Goal: Task Accomplishment & Management: Manage account settings

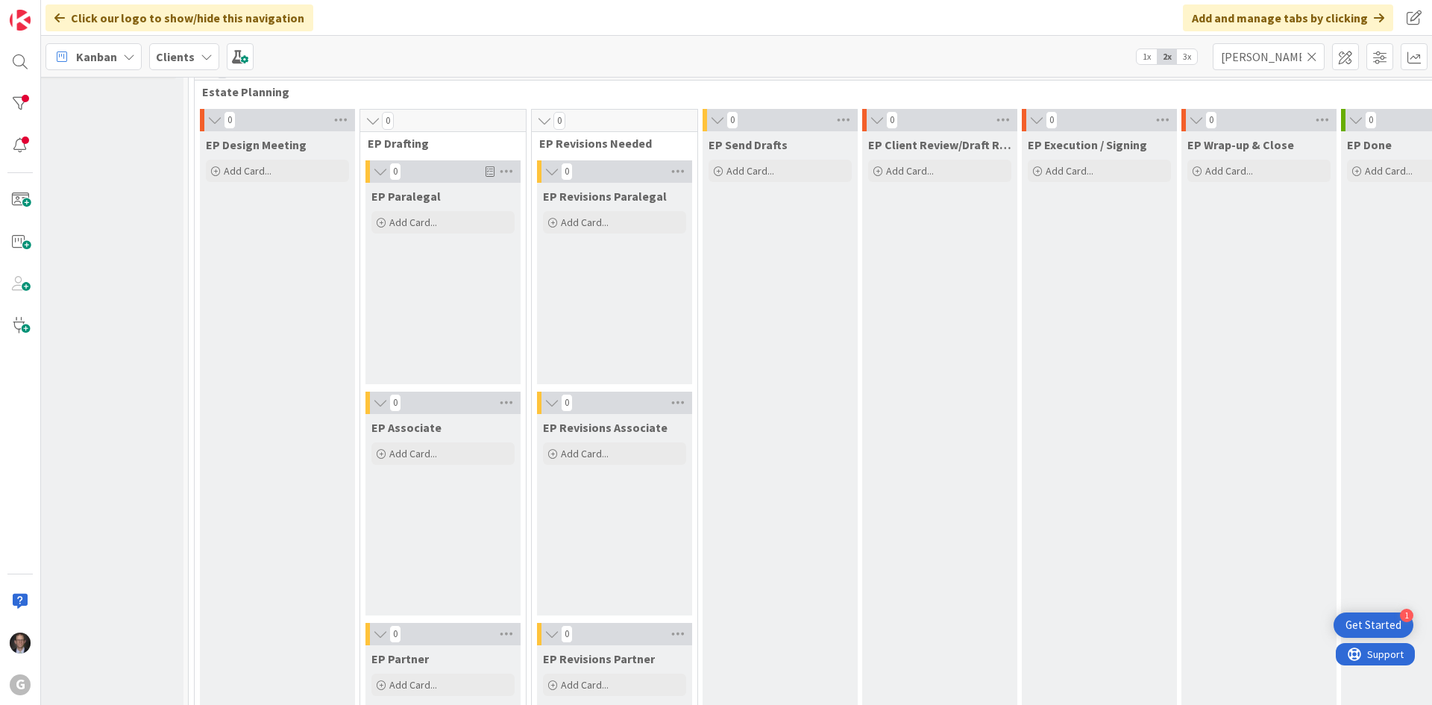
scroll to position [0, 18]
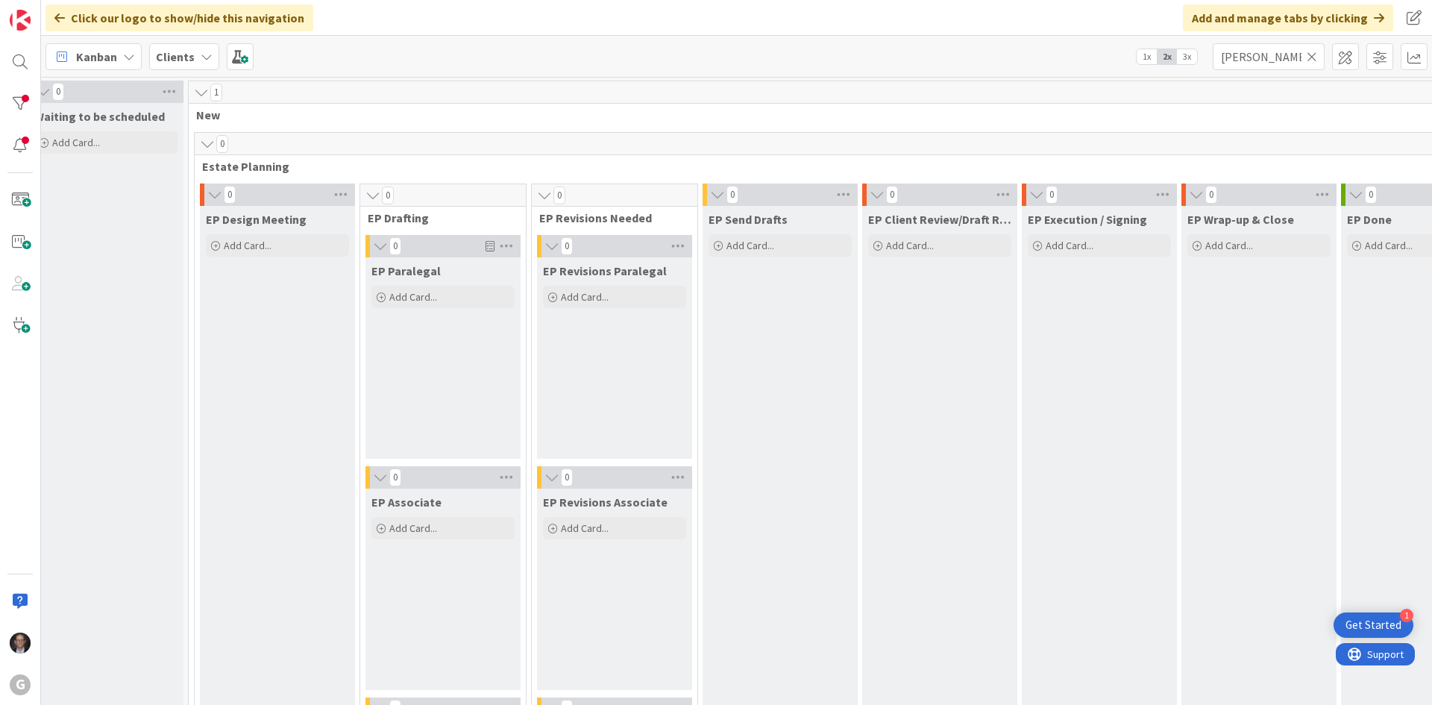
click at [1314, 54] on icon at bounding box center [1312, 56] width 10 height 13
click at [1282, 60] on input "text" at bounding box center [1269, 56] width 112 height 27
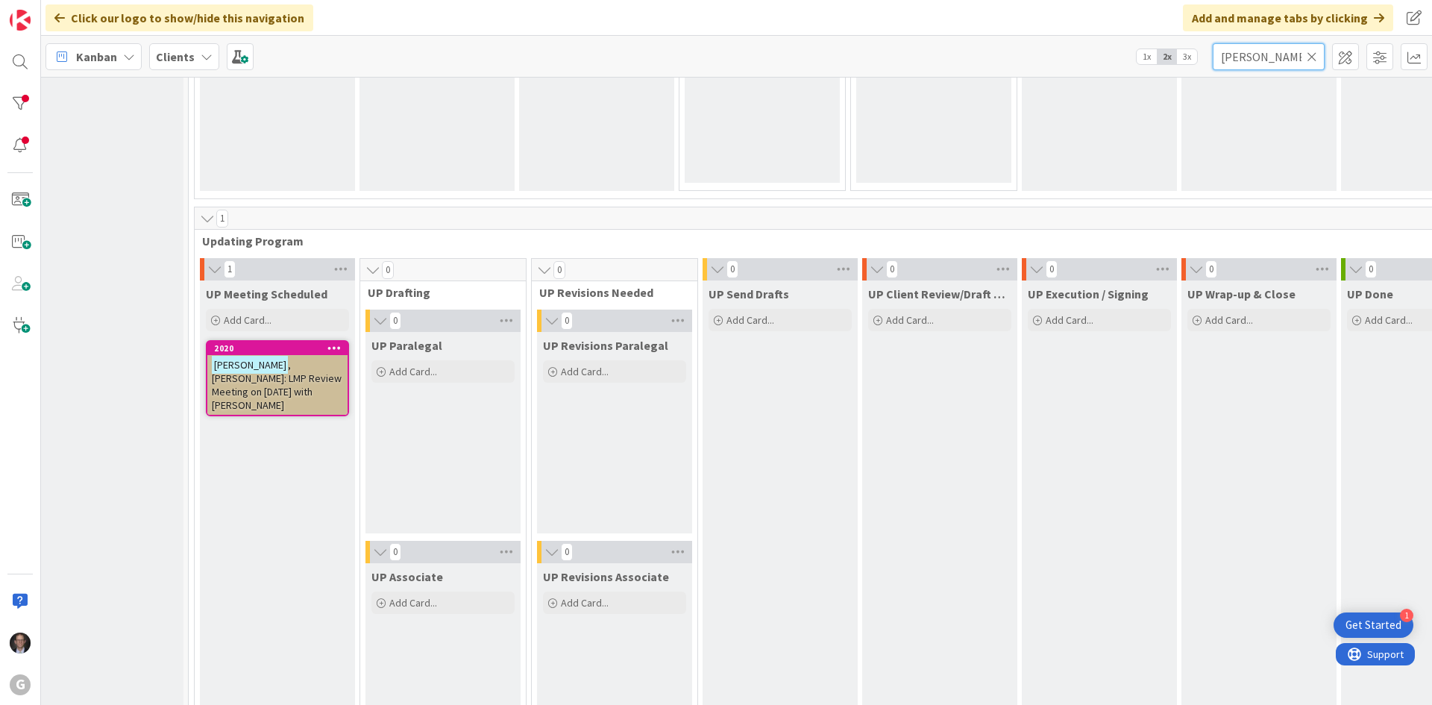
scroll to position [2089, 18]
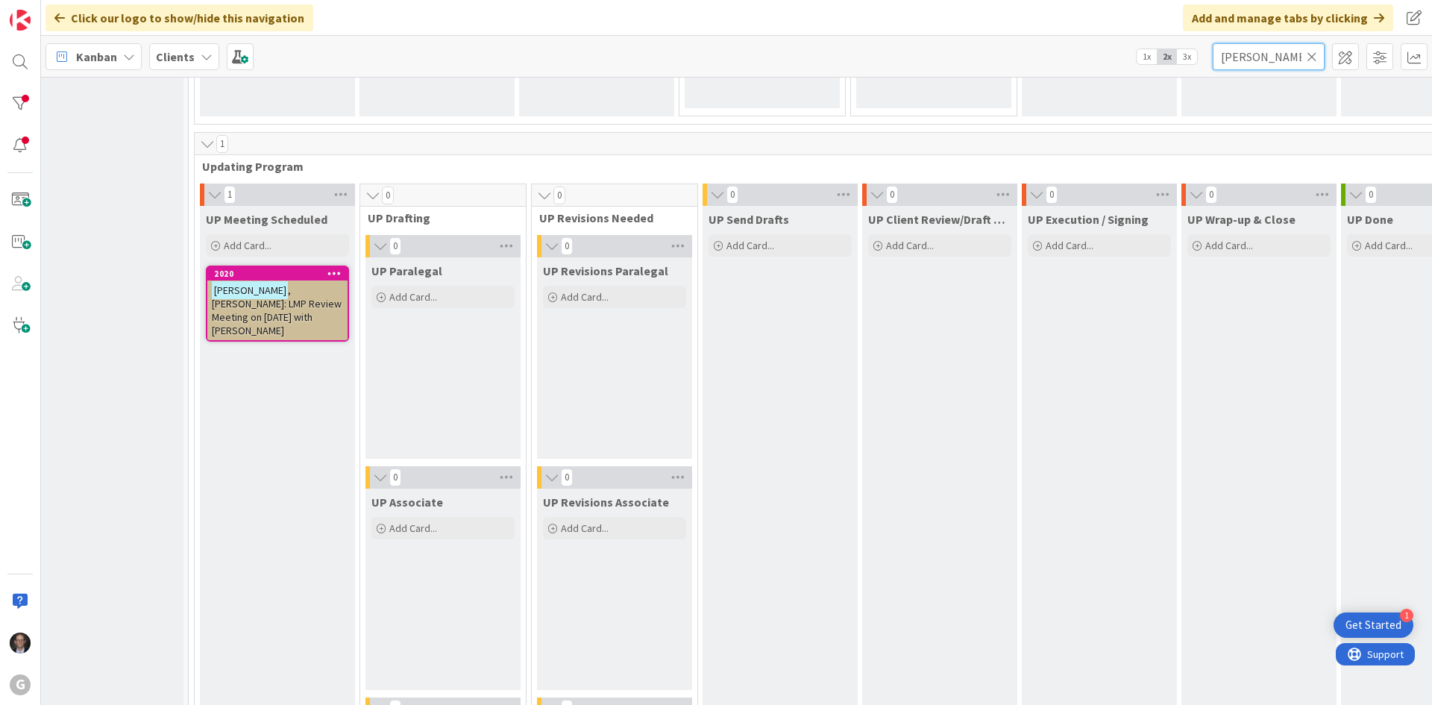
type input "[PERSON_NAME]"
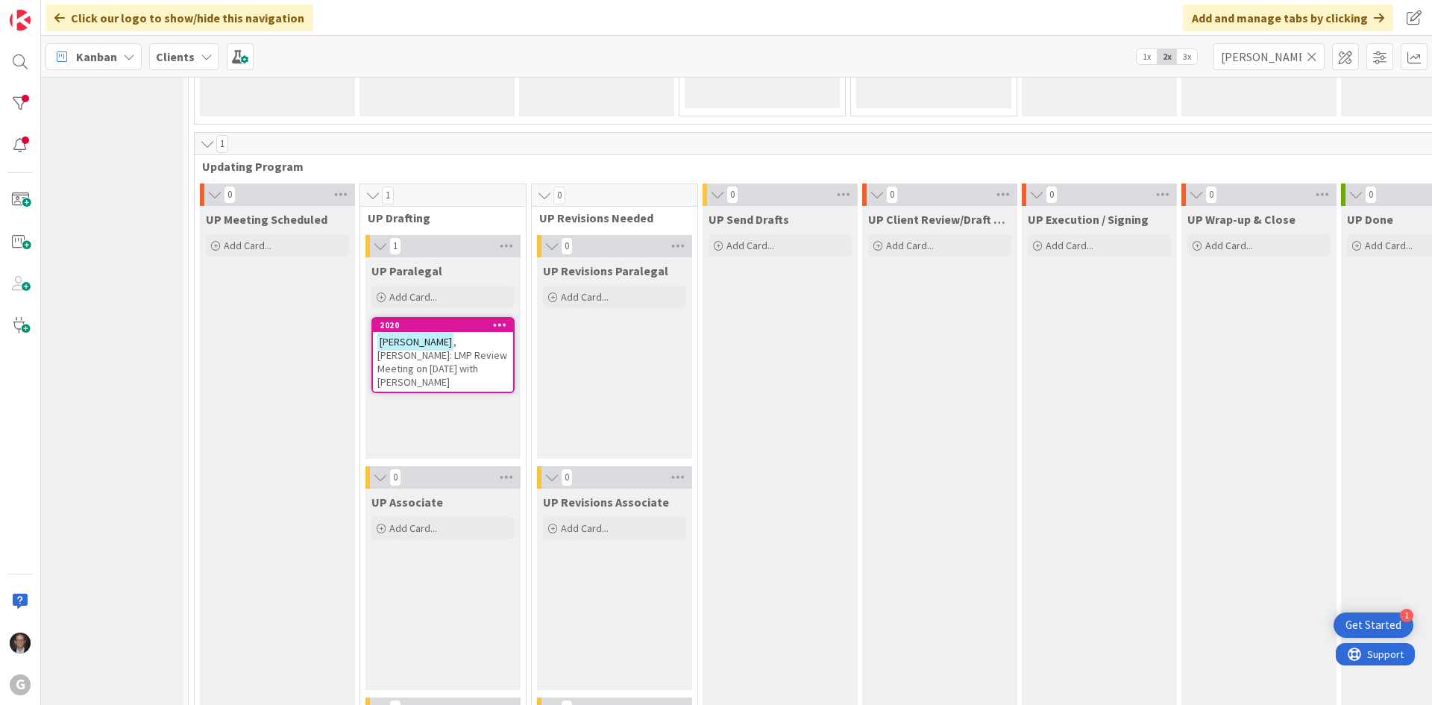
click at [422, 347] on span ", [PERSON_NAME]: LMP Review Meeting on [DATE] with [PERSON_NAME]" at bounding box center [442, 362] width 130 height 54
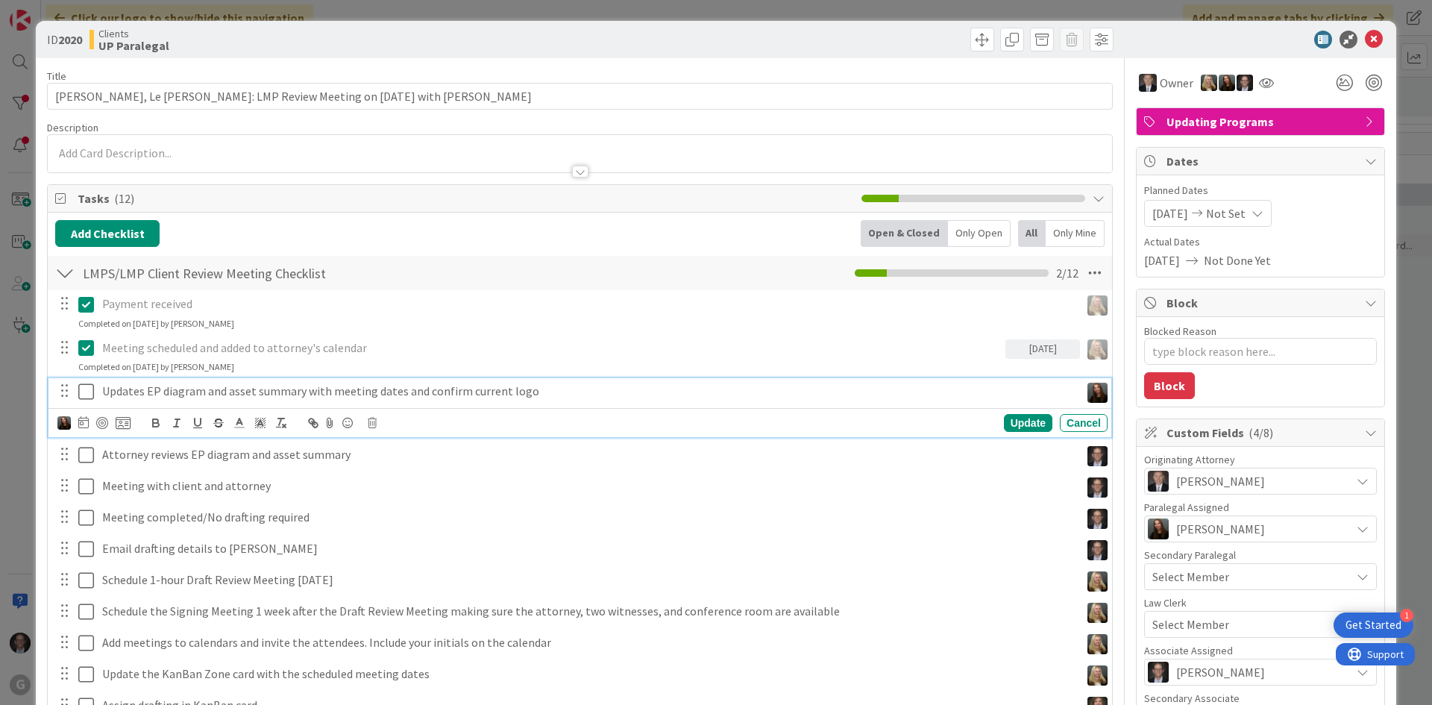
click at [85, 396] on icon at bounding box center [89, 392] width 22 height 18
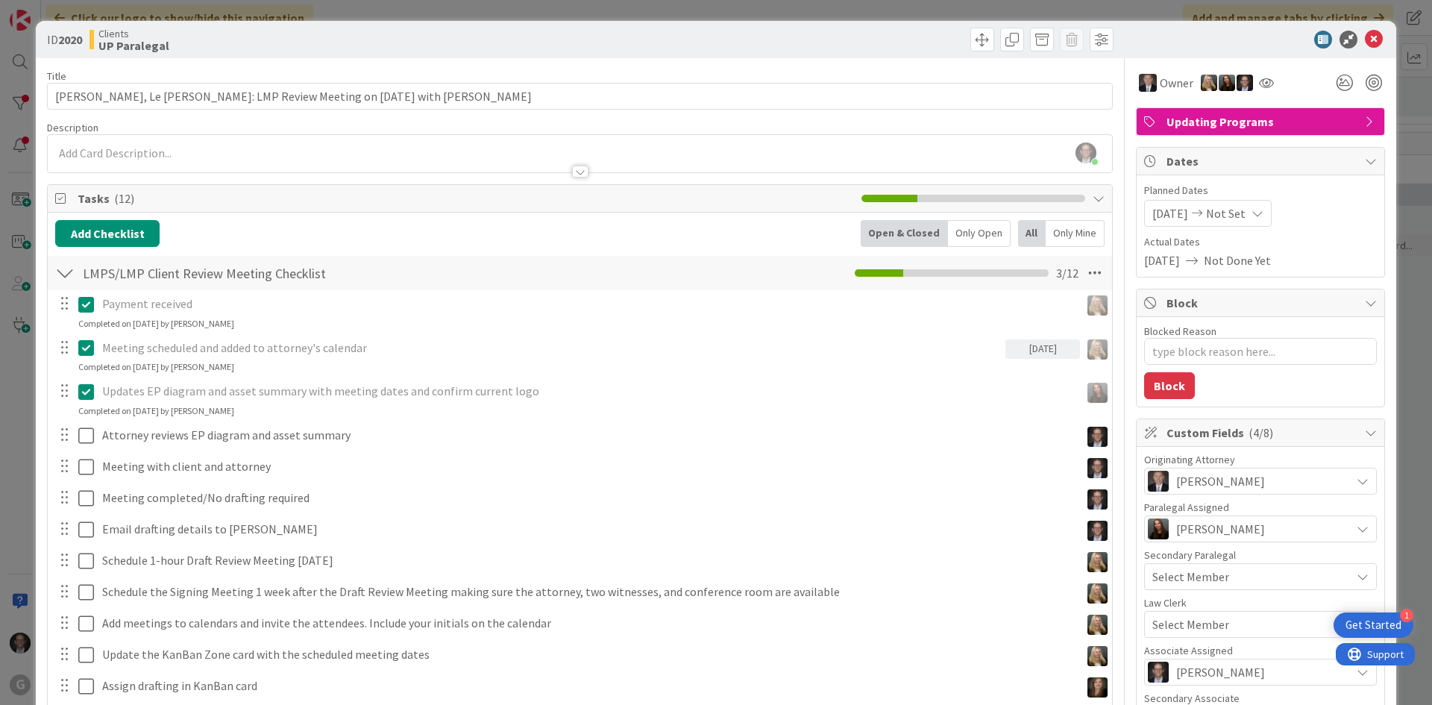
click at [81, 391] on icon at bounding box center [89, 392] width 22 height 18
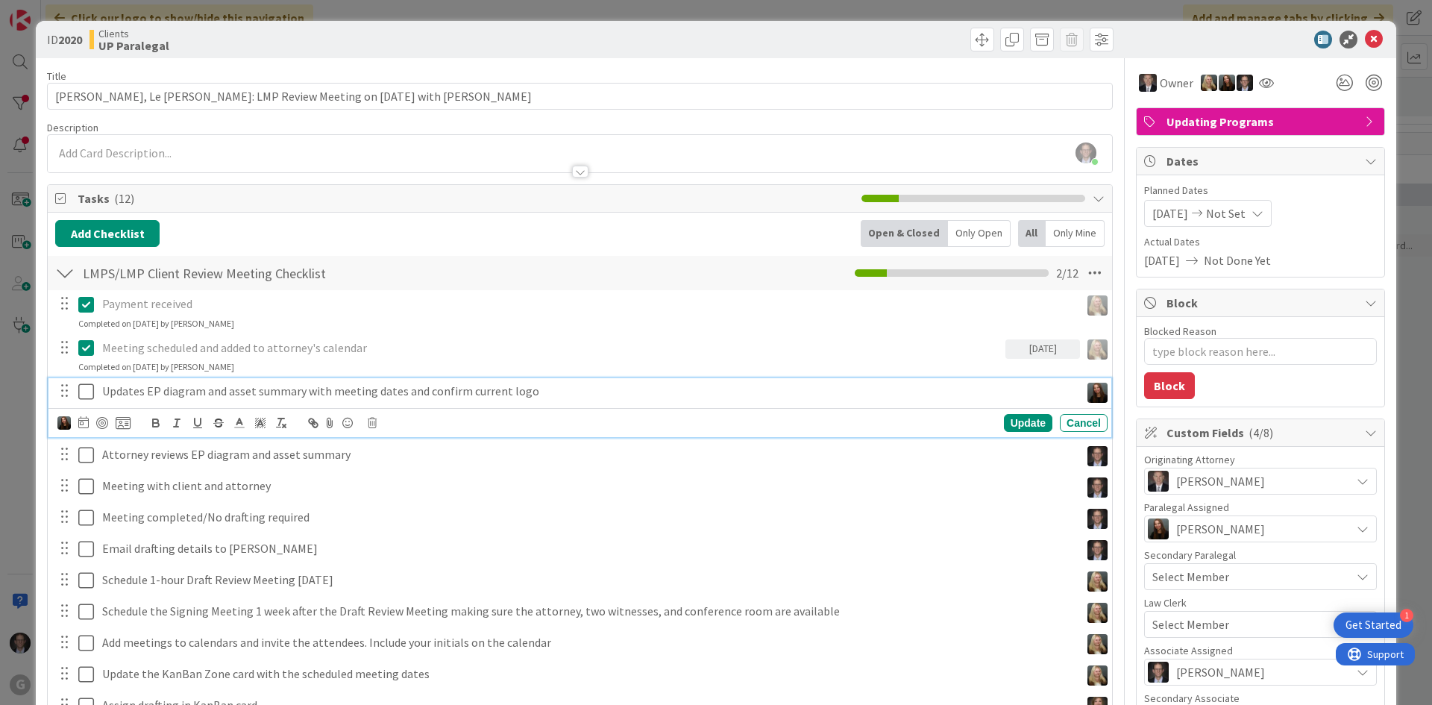
click at [81, 391] on icon at bounding box center [89, 392] width 22 height 18
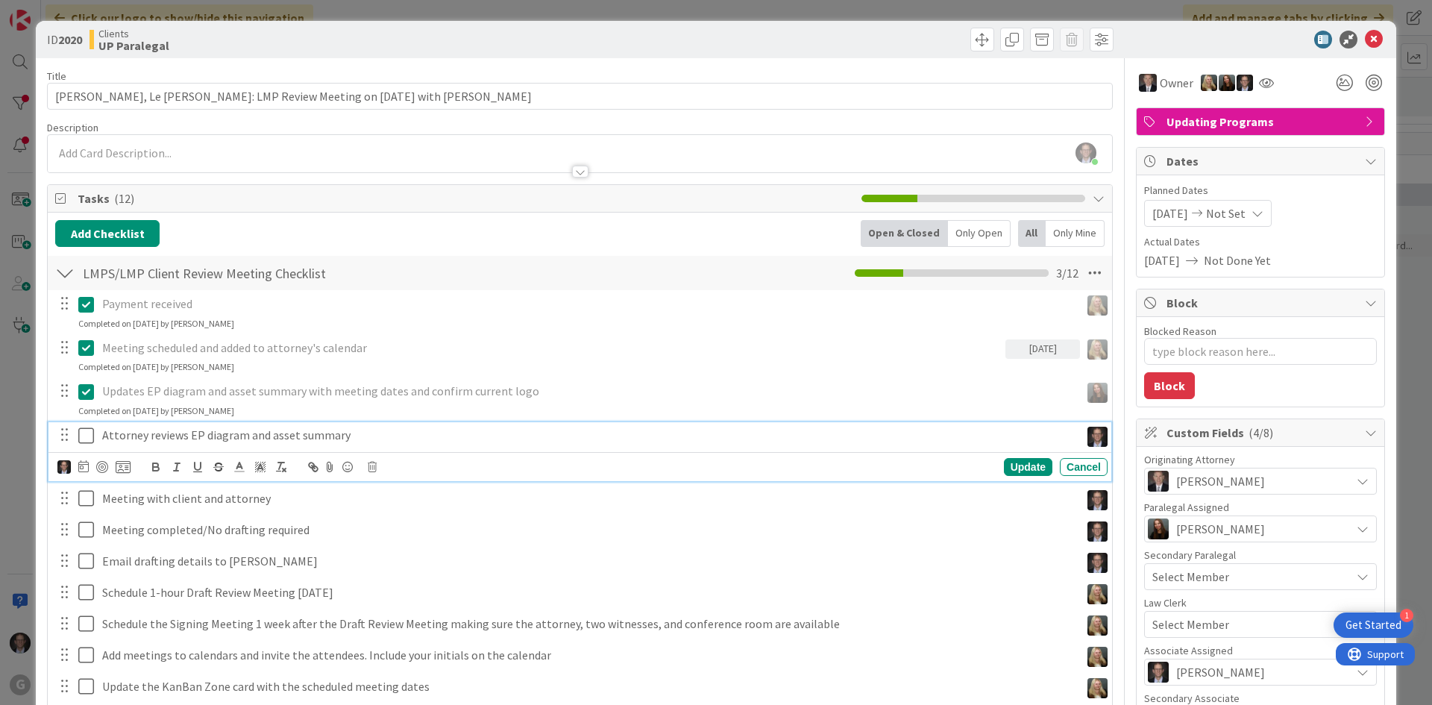
click at [84, 434] on icon at bounding box center [89, 436] width 22 height 18
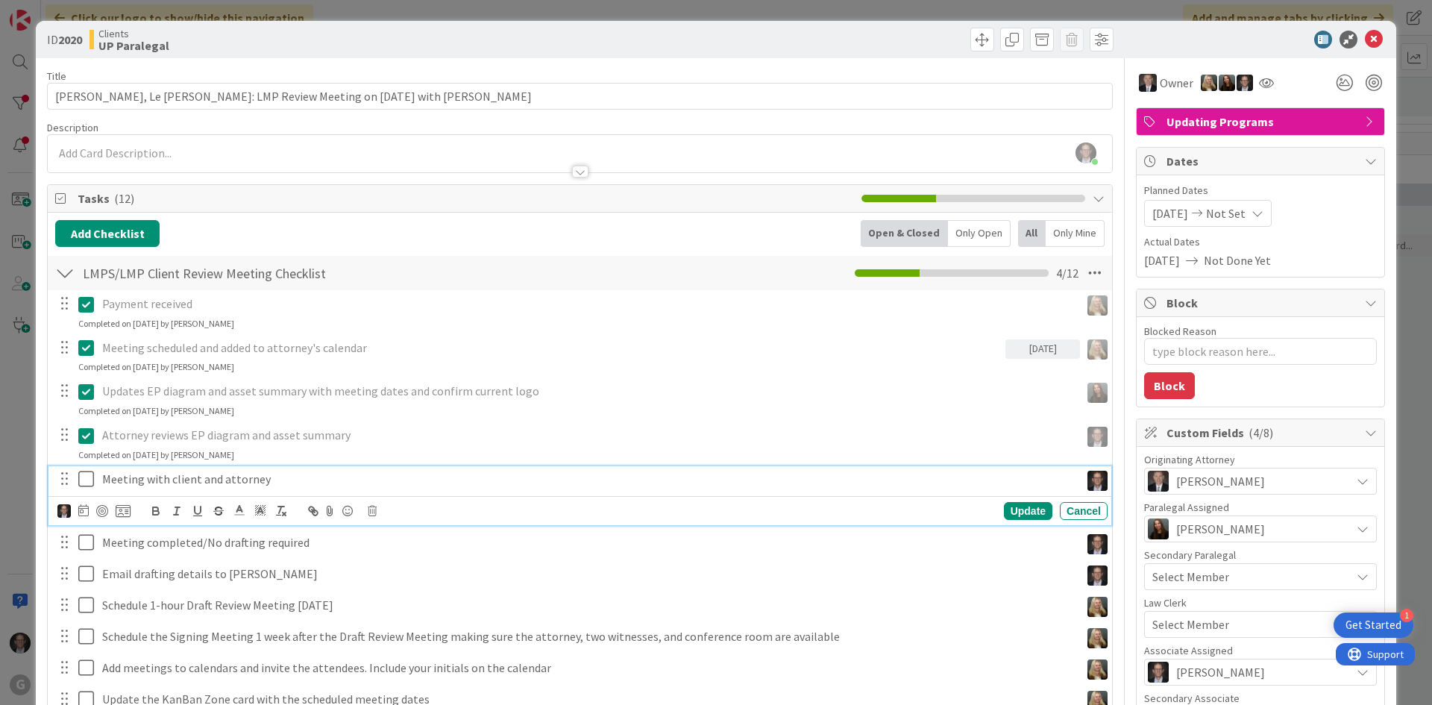
click at [88, 480] on icon at bounding box center [89, 479] width 22 height 18
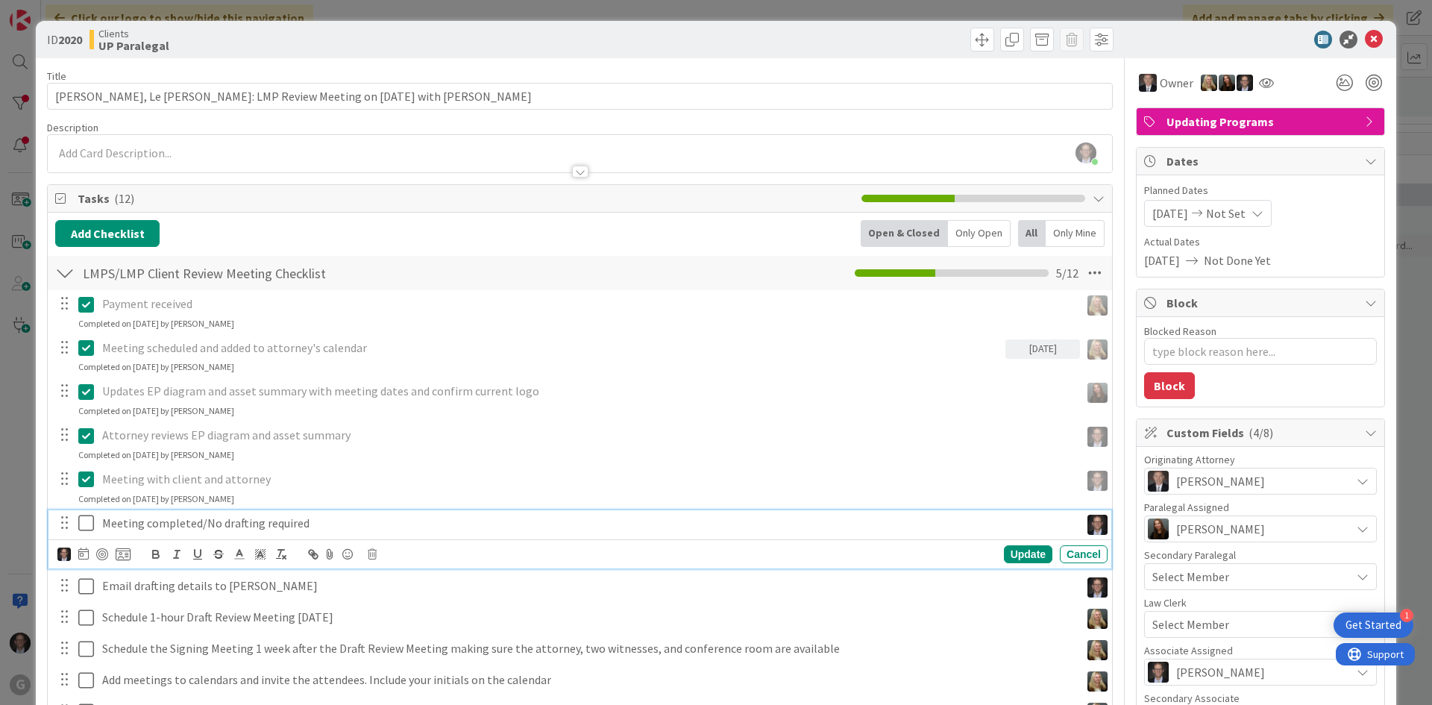
click at [172, 526] on p "Meeting completed/No drafting required" at bounding box center [588, 523] width 972 height 17
click at [371, 554] on icon at bounding box center [372, 554] width 9 height 10
click at [395, 611] on div "Delete" at bounding box center [410, 617] width 55 height 27
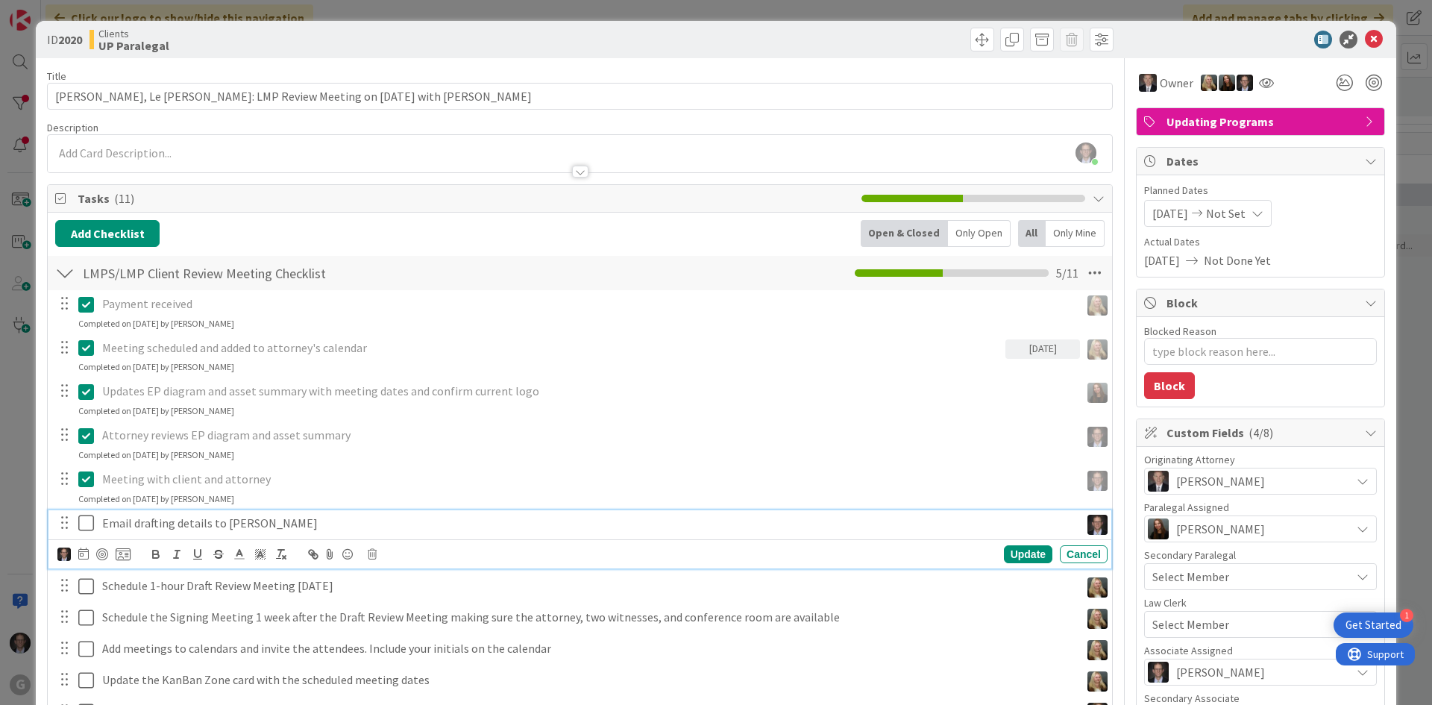
click at [87, 522] on icon at bounding box center [89, 523] width 22 height 18
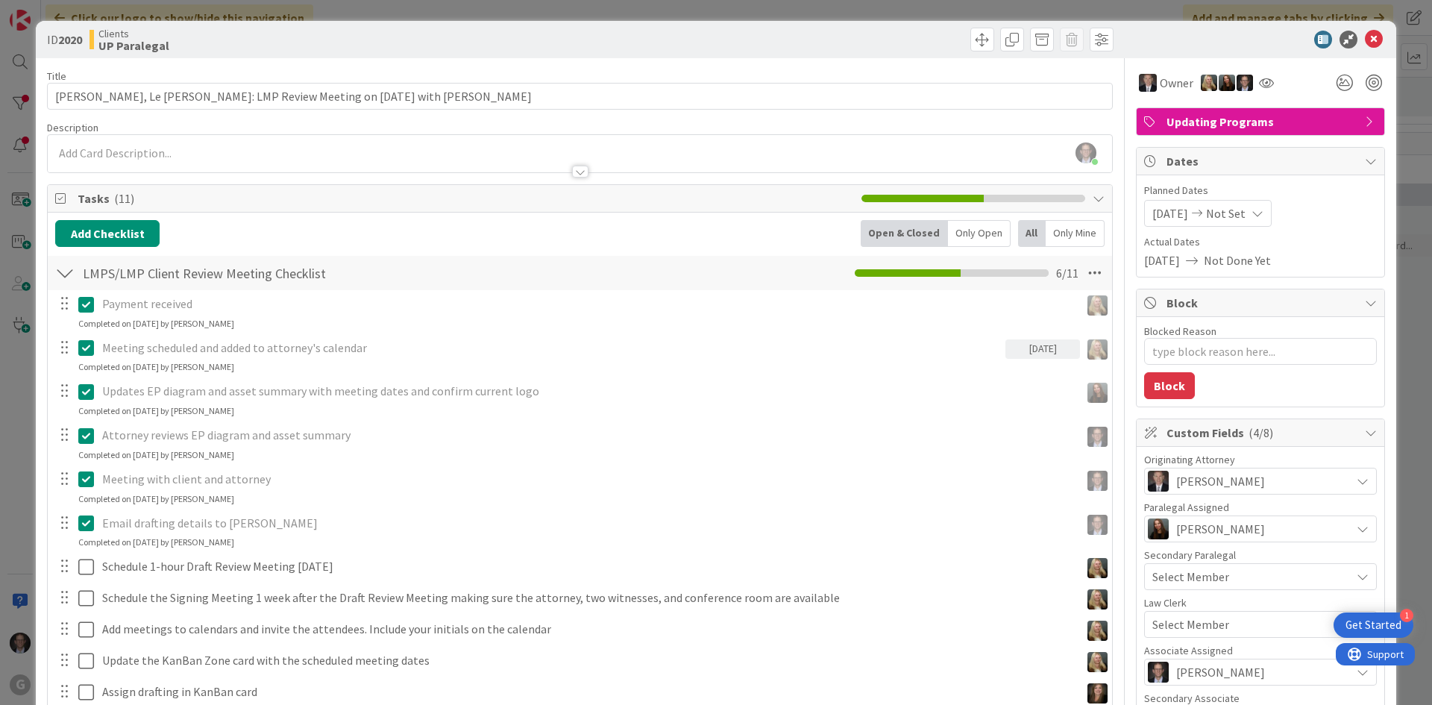
scroll to position [75, 0]
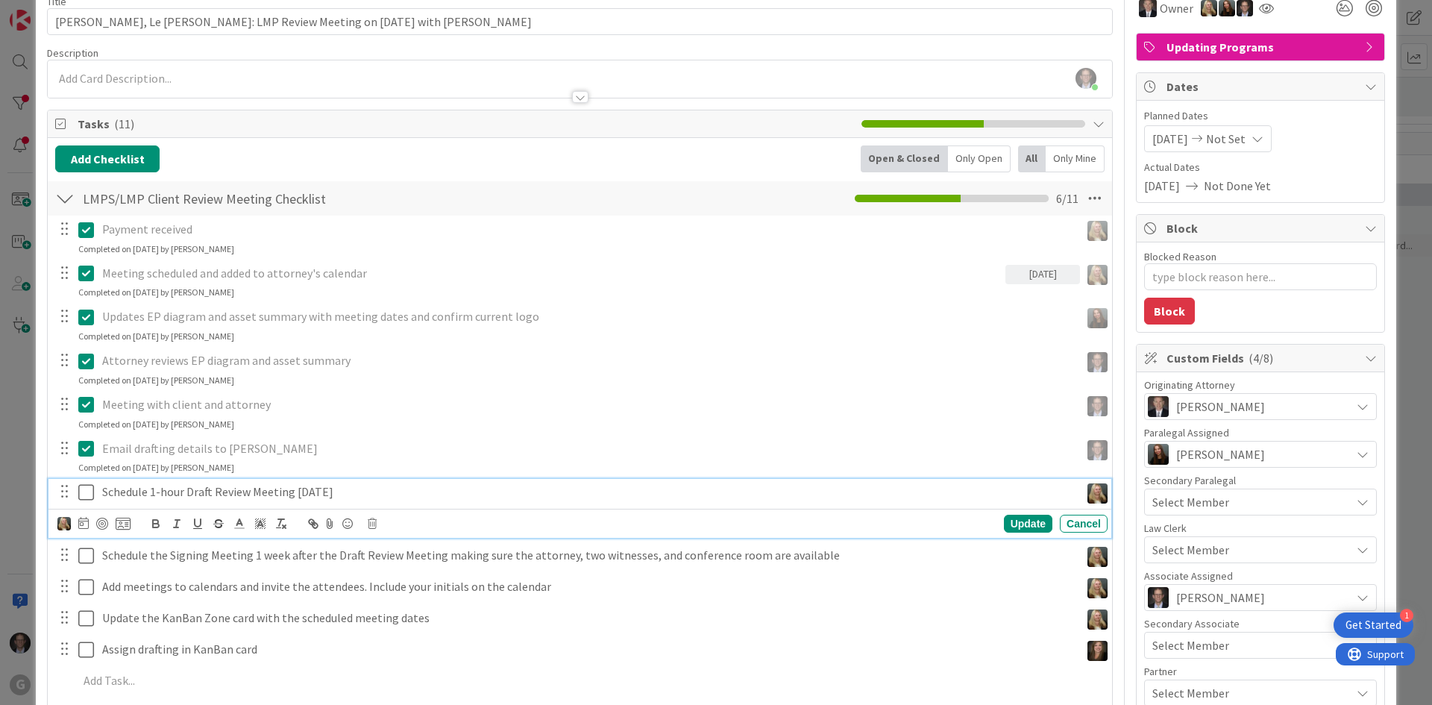
click at [219, 490] on p "Schedule 1-hour Draft Review Meeting [DATE]" at bounding box center [588, 491] width 972 height 17
click at [372, 526] on icon at bounding box center [372, 523] width 9 height 10
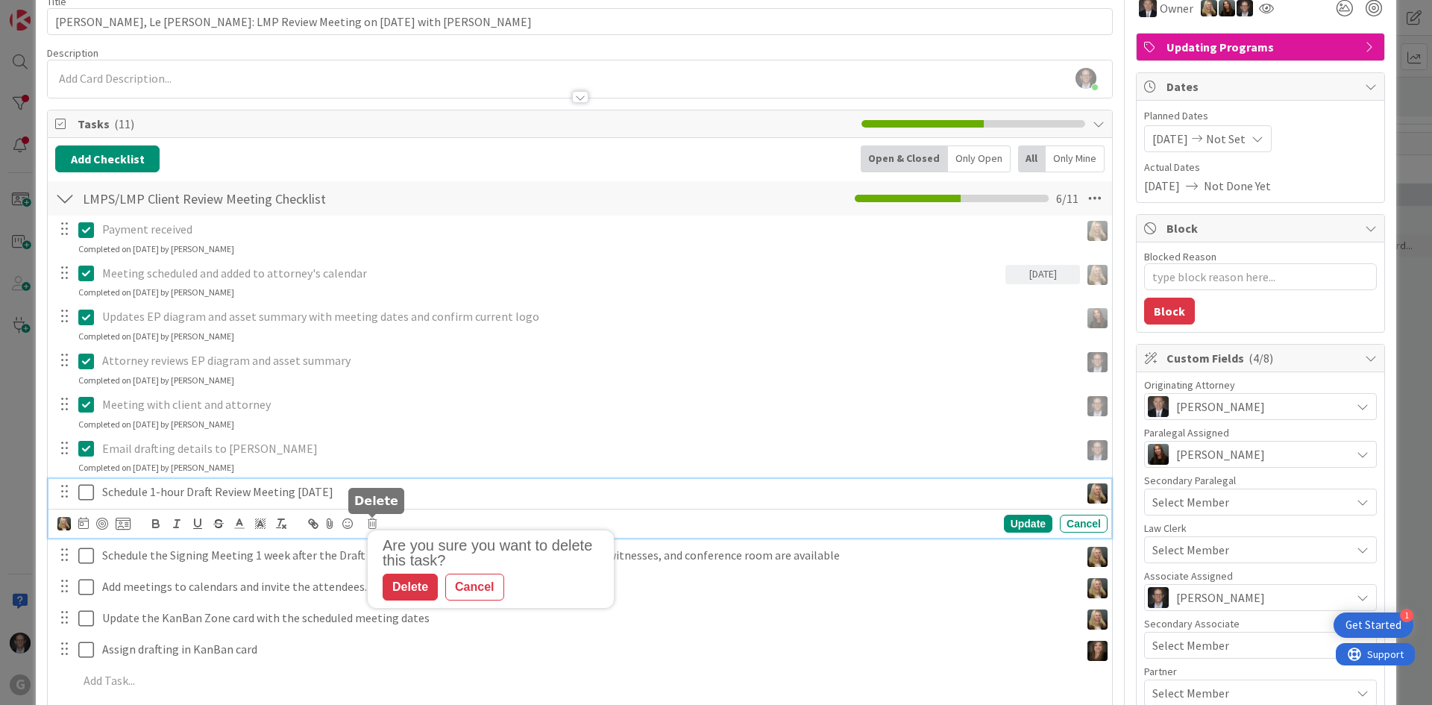
click at [410, 590] on div "Delete" at bounding box center [410, 587] width 55 height 27
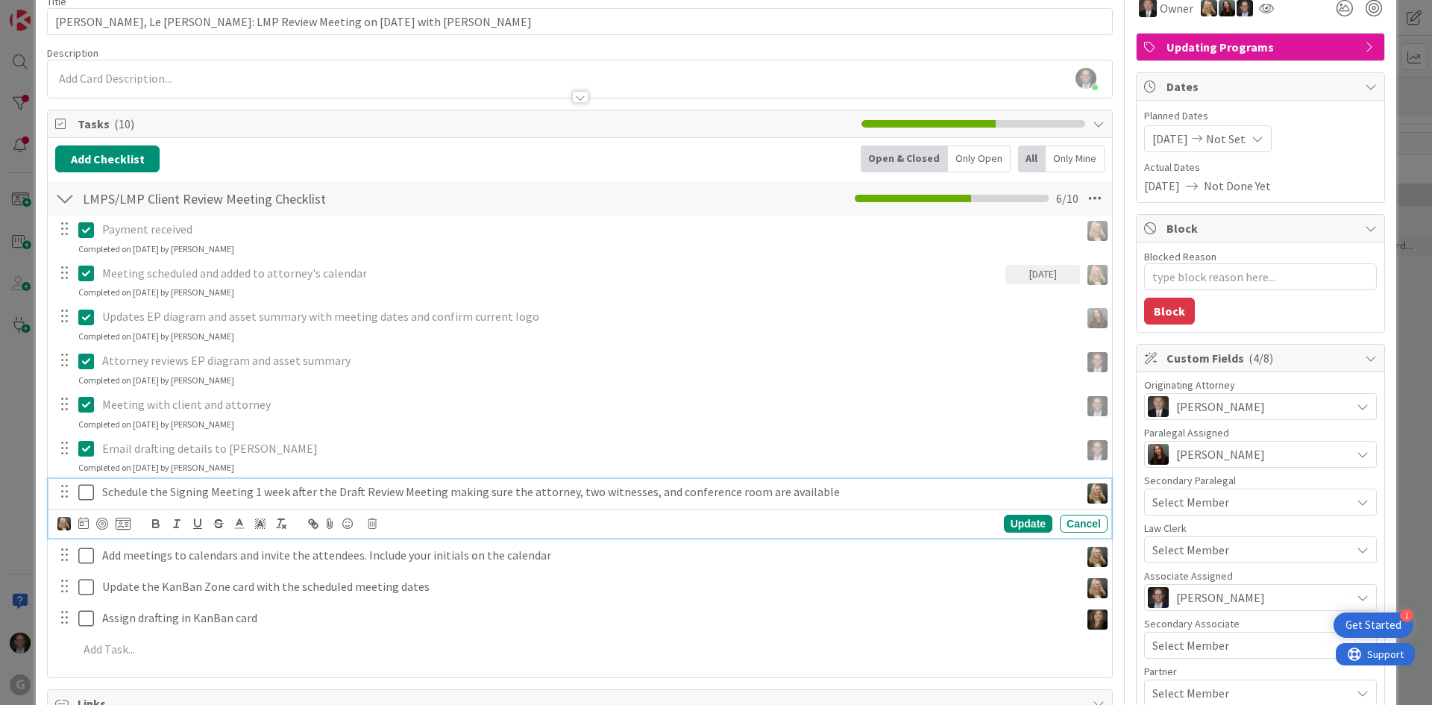
click at [225, 487] on p "Schedule the Signing Meeting 1 week after the Draft Review Meeting making sure …" at bounding box center [588, 491] width 972 height 17
click at [371, 526] on icon at bounding box center [372, 523] width 9 height 10
click at [415, 582] on div "Delete" at bounding box center [410, 587] width 55 height 27
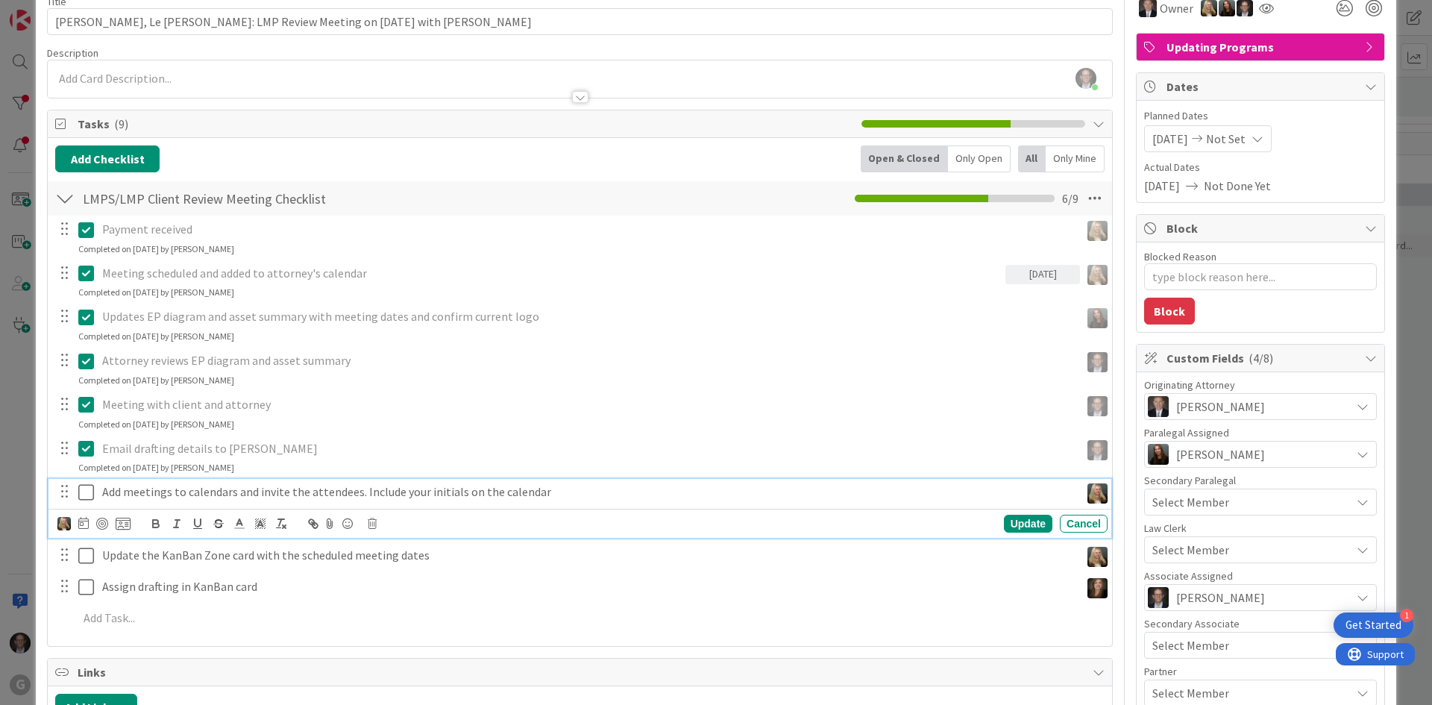
click at [288, 492] on p "Add meetings to calendars and invite the attendees. Include your initials on th…" at bounding box center [588, 491] width 972 height 17
click at [382, 521] on div "Update Cancel" at bounding box center [582, 523] width 1050 height 21
click at [370, 521] on icon at bounding box center [372, 523] width 9 height 10
click at [422, 586] on div "Delete" at bounding box center [410, 587] width 55 height 27
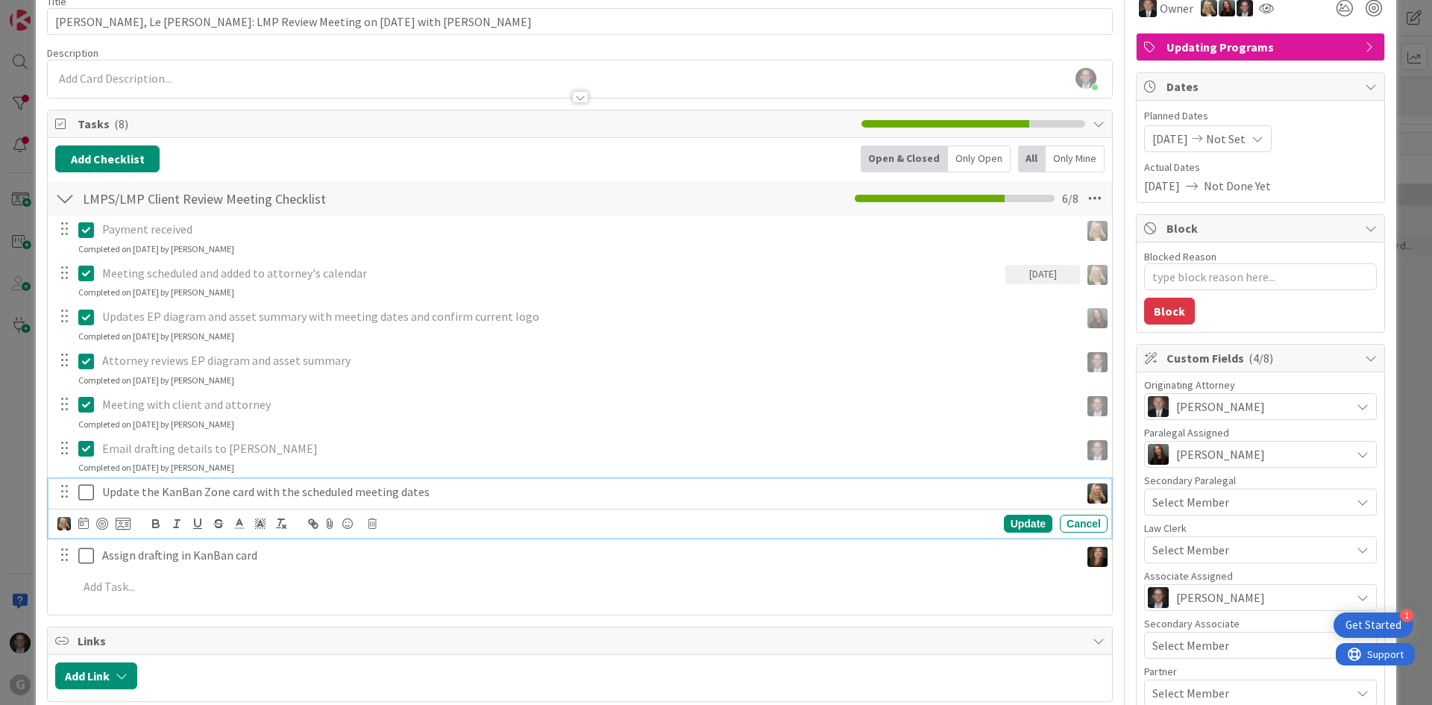
click at [418, 492] on p "Update the KanBan Zone card with the scheduled meeting dates" at bounding box center [588, 491] width 972 height 17
click at [372, 522] on icon at bounding box center [372, 523] width 9 height 10
click at [414, 579] on div "Delete" at bounding box center [410, 587] width 55 height 27
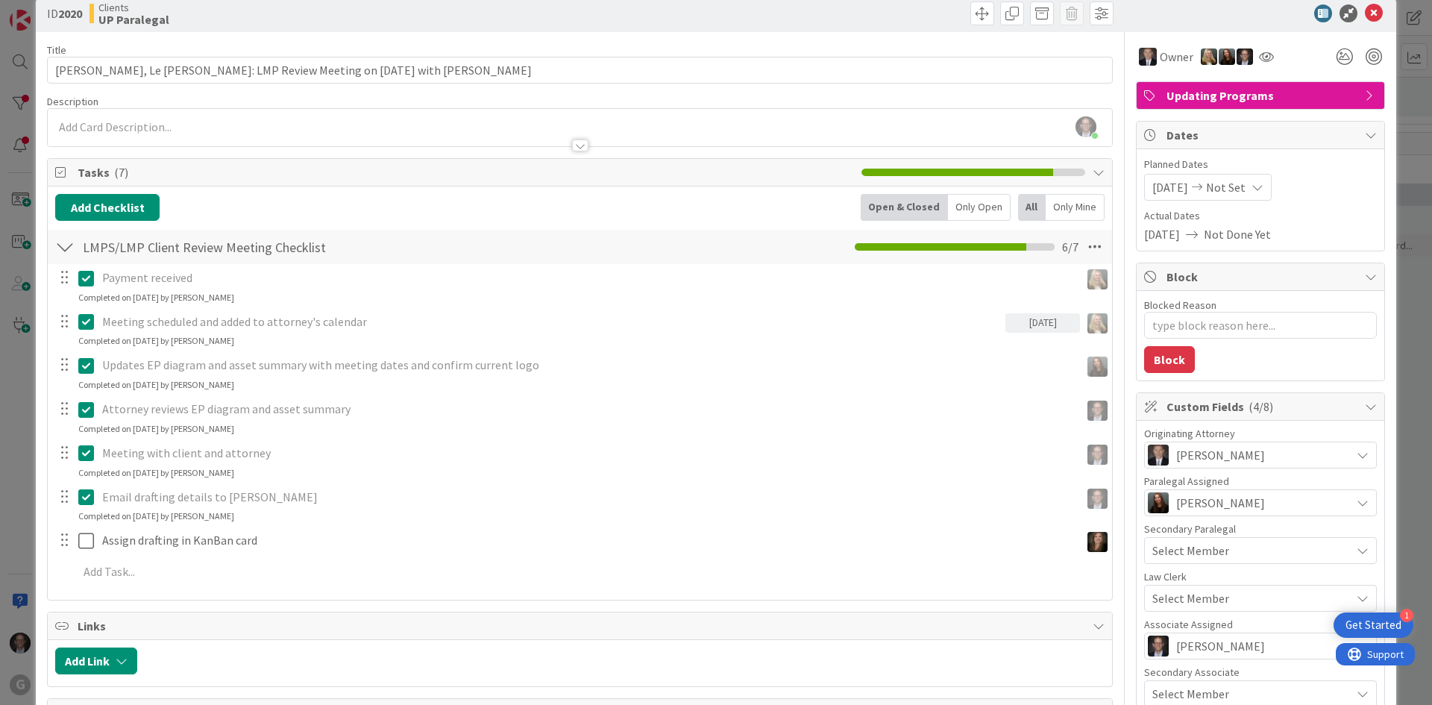
scroll to position [0, 0]
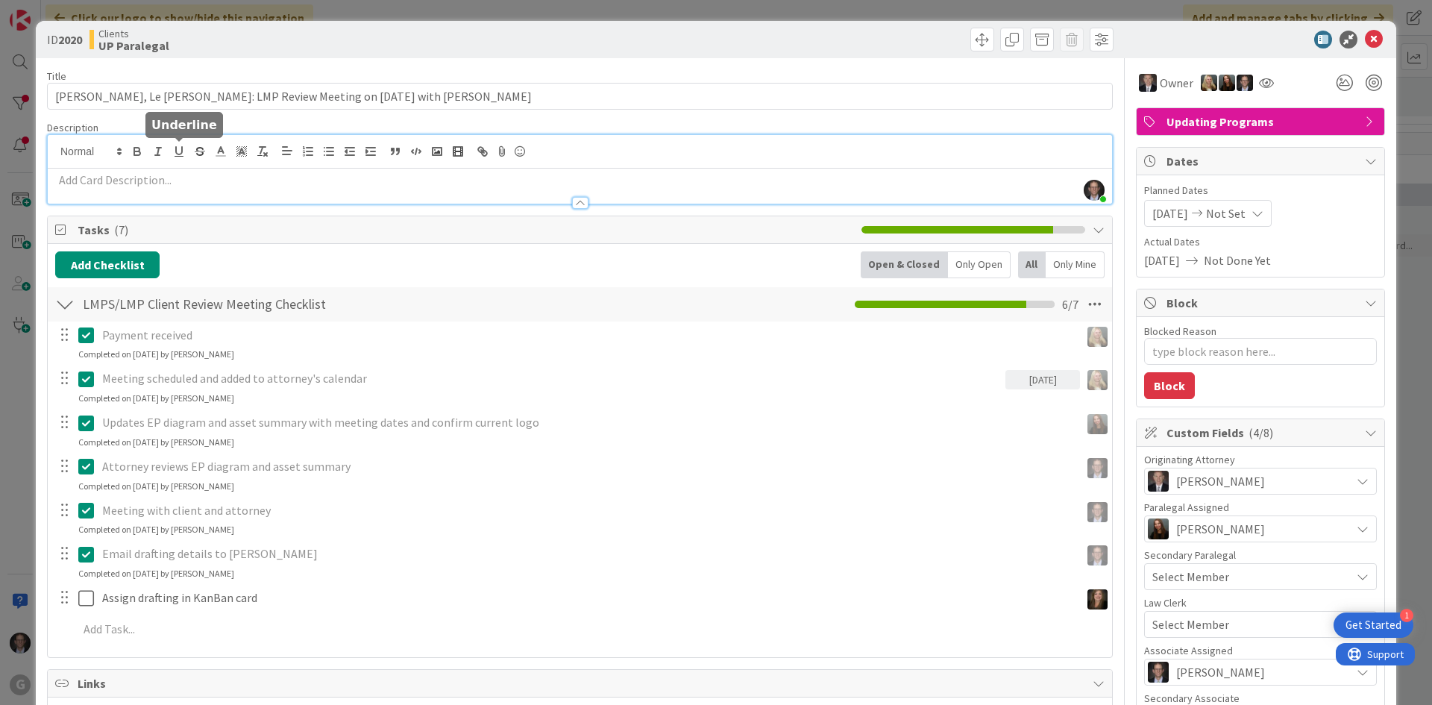
click at [169, 153] on div "[PERSON_NAME] just joined" at bounding box center [580, 169] width 1064 height 69
drag, startPoint x: 169, startPoint y: 153, endPoint x: 152, endPoint y: 181, distance: 32.8
click at [152, 181] on p at bounding box center [580, 180] width 1050 height 17
paste div
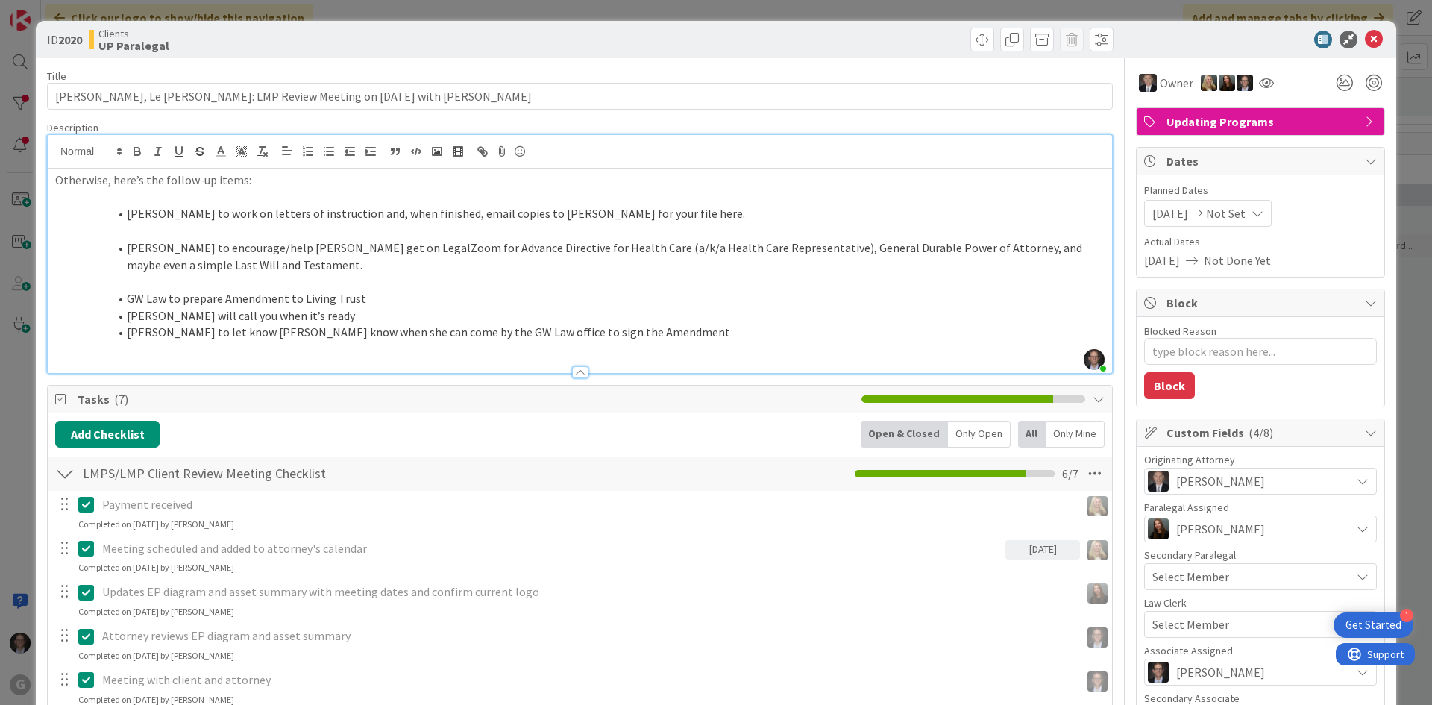
type textarea "x"
drag, startPoint x: 54, startPoint y: 179, endPoint x: 117, endPoint y: 139, distance: 74.7
click at [55, 180] on div "Otherwise, here’s the follow-up items: [PERSON_NAME] to work on letters of inst…" at bounding box center [580, 271] width 1064 height 204
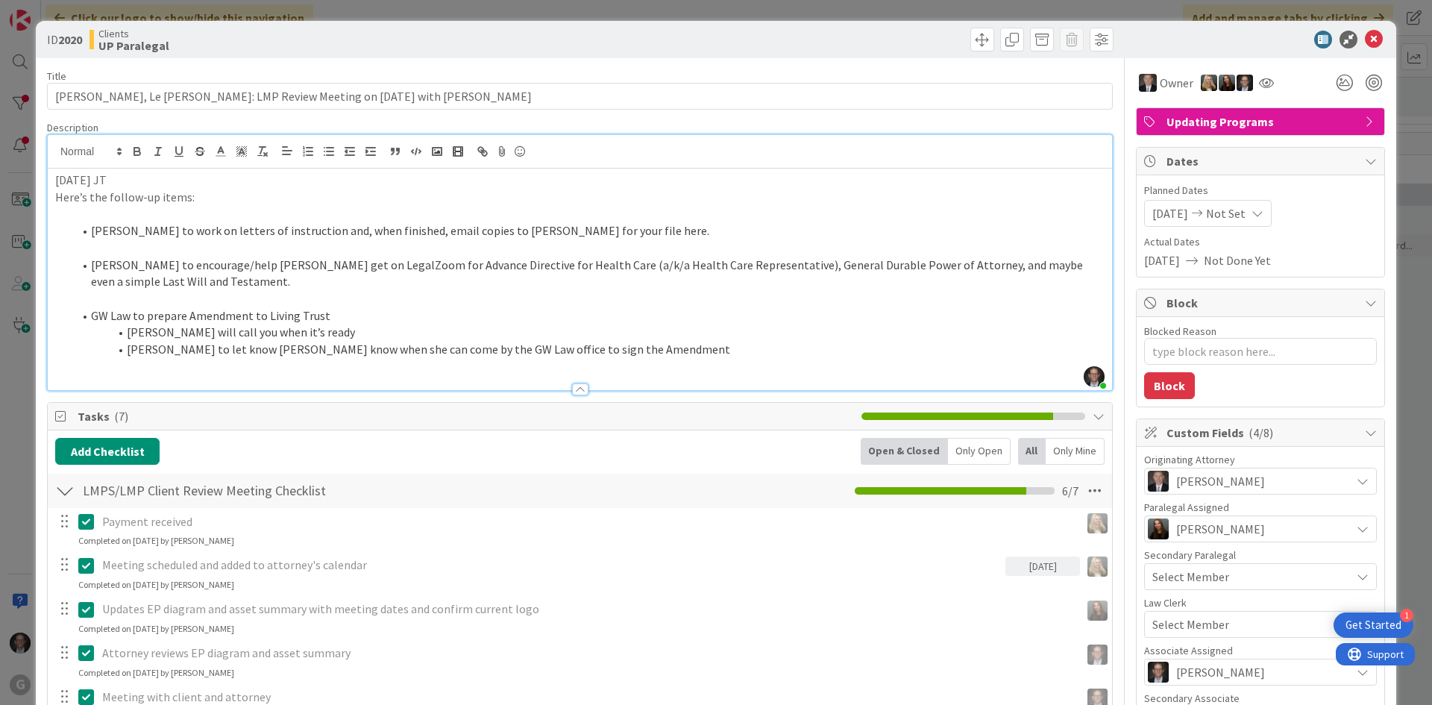
drag, startPoint x: 51, startPoint y: 176, endPoint x: 191, endPoint y: 185, distance: 139.8
click at [191, 185] on div "[DATE] JT Here’s the follow-up items: [PERSON_NAME] to work on letters of instr…" at bounding box center [580, 280] width 1064 height 222
click at [137, 151] on icon "button" at bounding box center [137, 153] width 6 height 4
click at [206, 221] on p at bounding box center [580, 213] width 1050 height 17
type textarea "x"
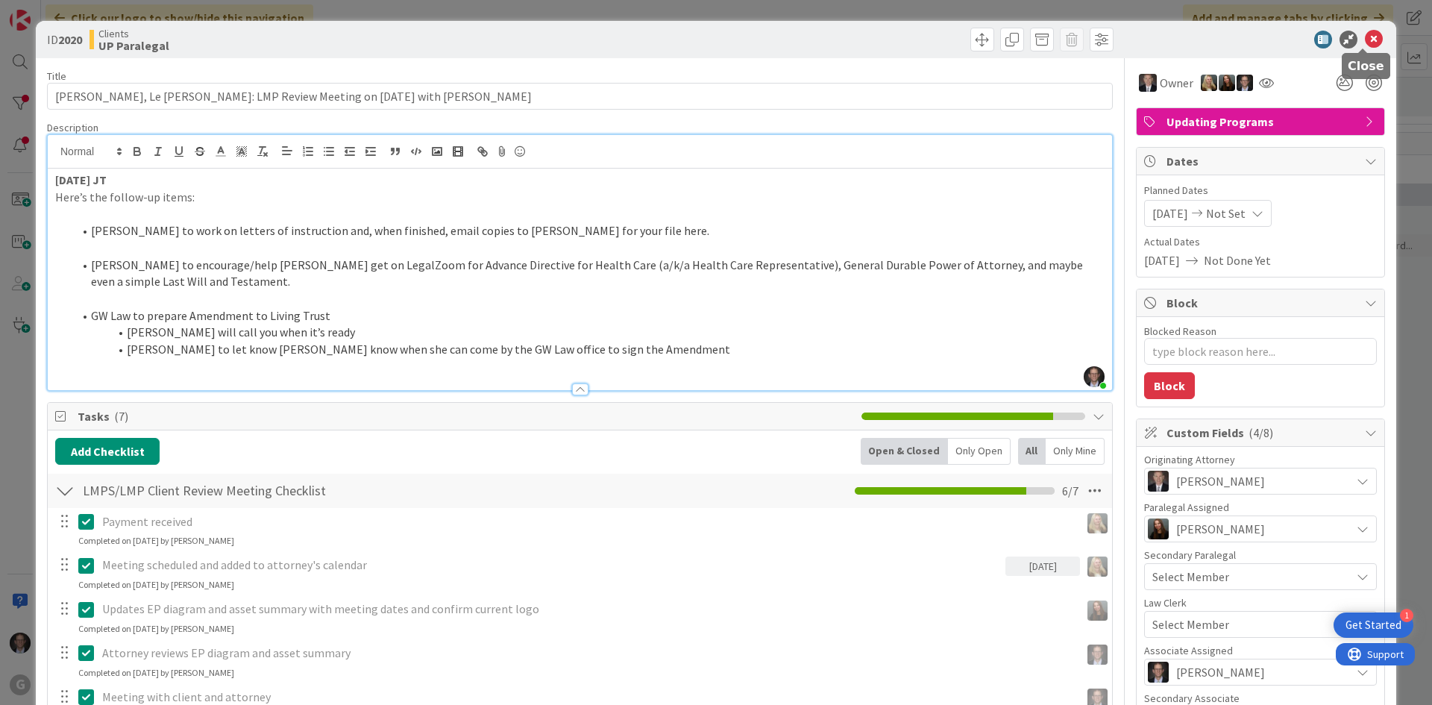
click at [1365, 37] on icon at bounding box center [1374, 40] width 18 height 18
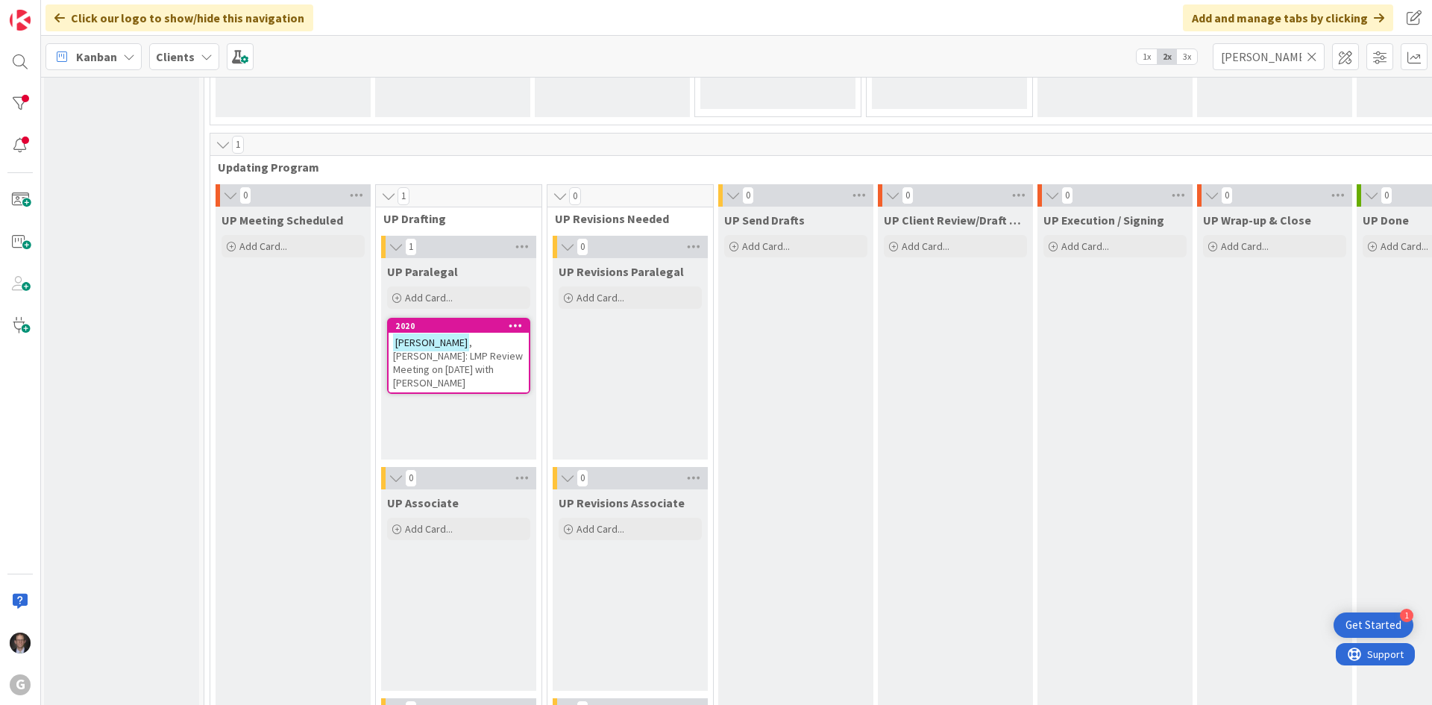
scroll to position [2070, 0]
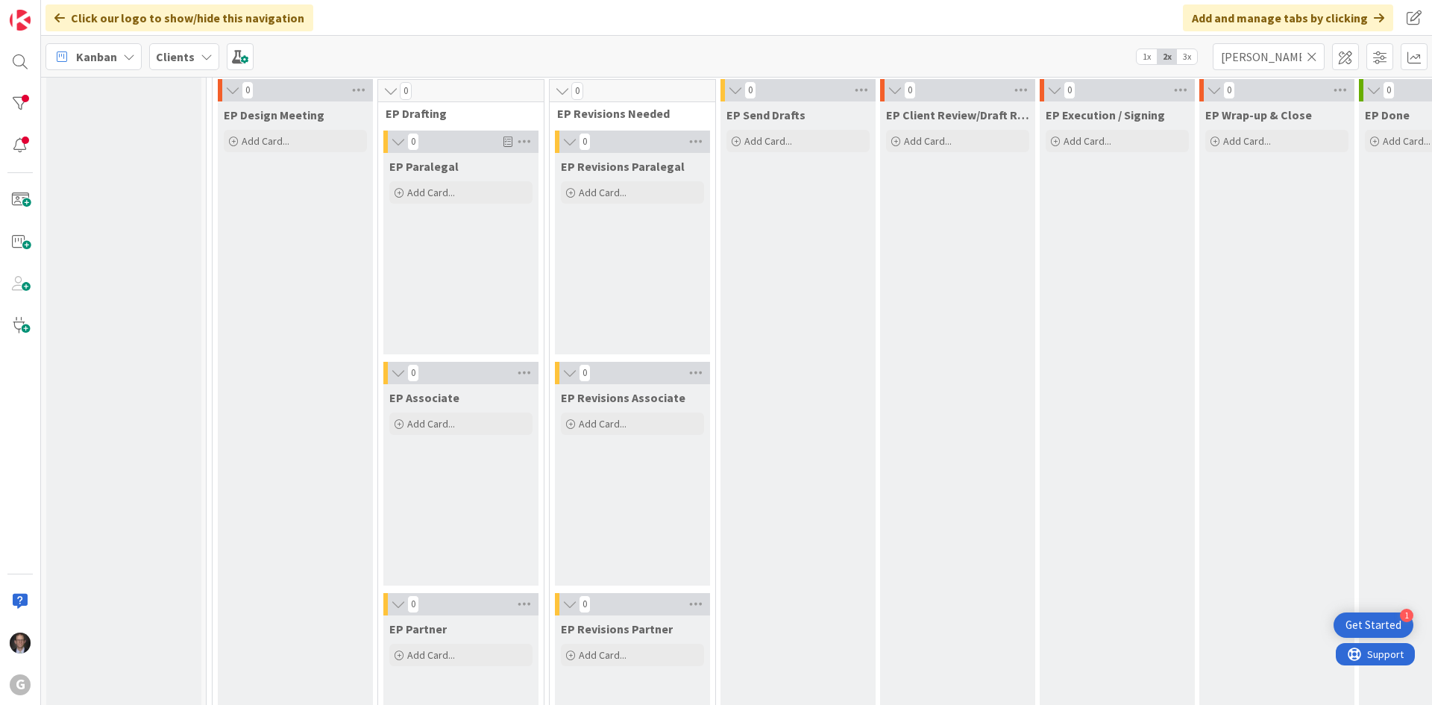
scroll to position [0, 0]
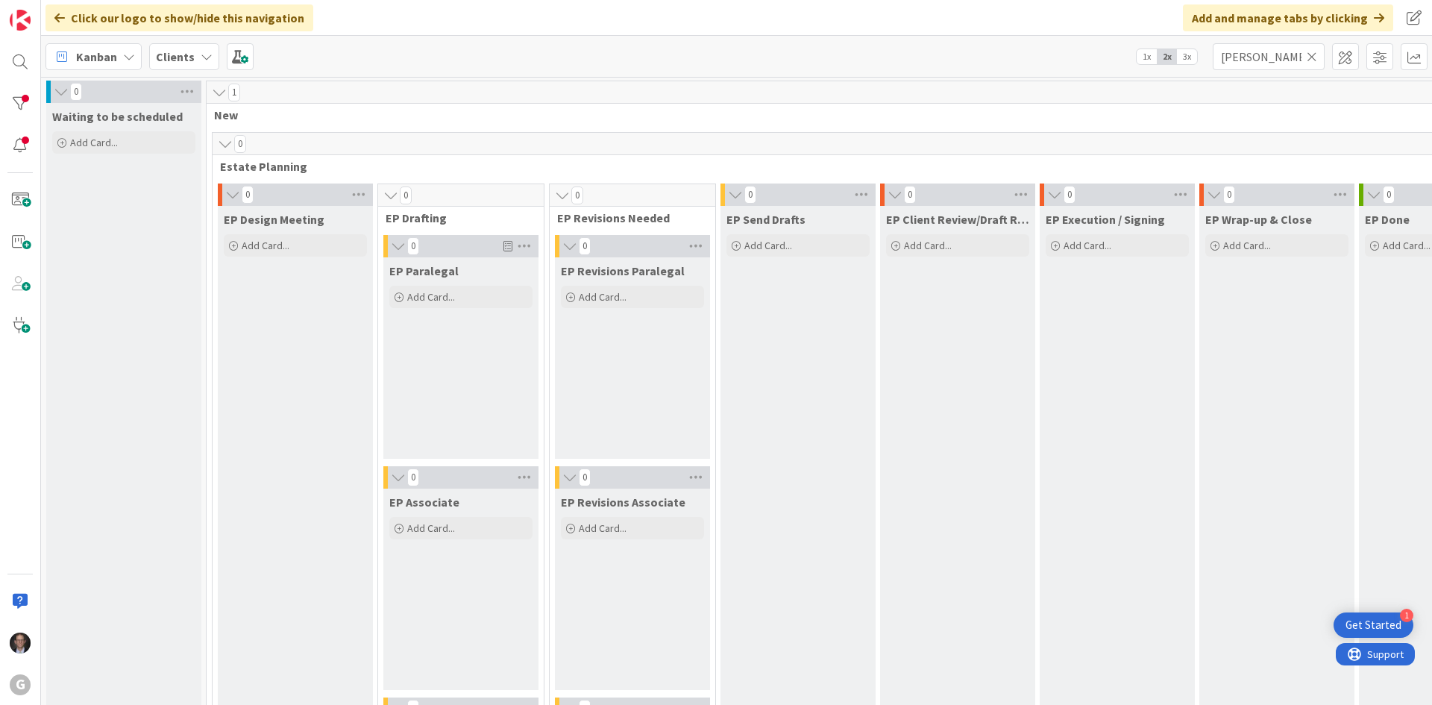
click at [1312, 58] on icon at bounding box center [1312, 56] width 10 height 13
click at [1283, 57] on input "text" at bounding box center [1269, 56] width 112 height 27
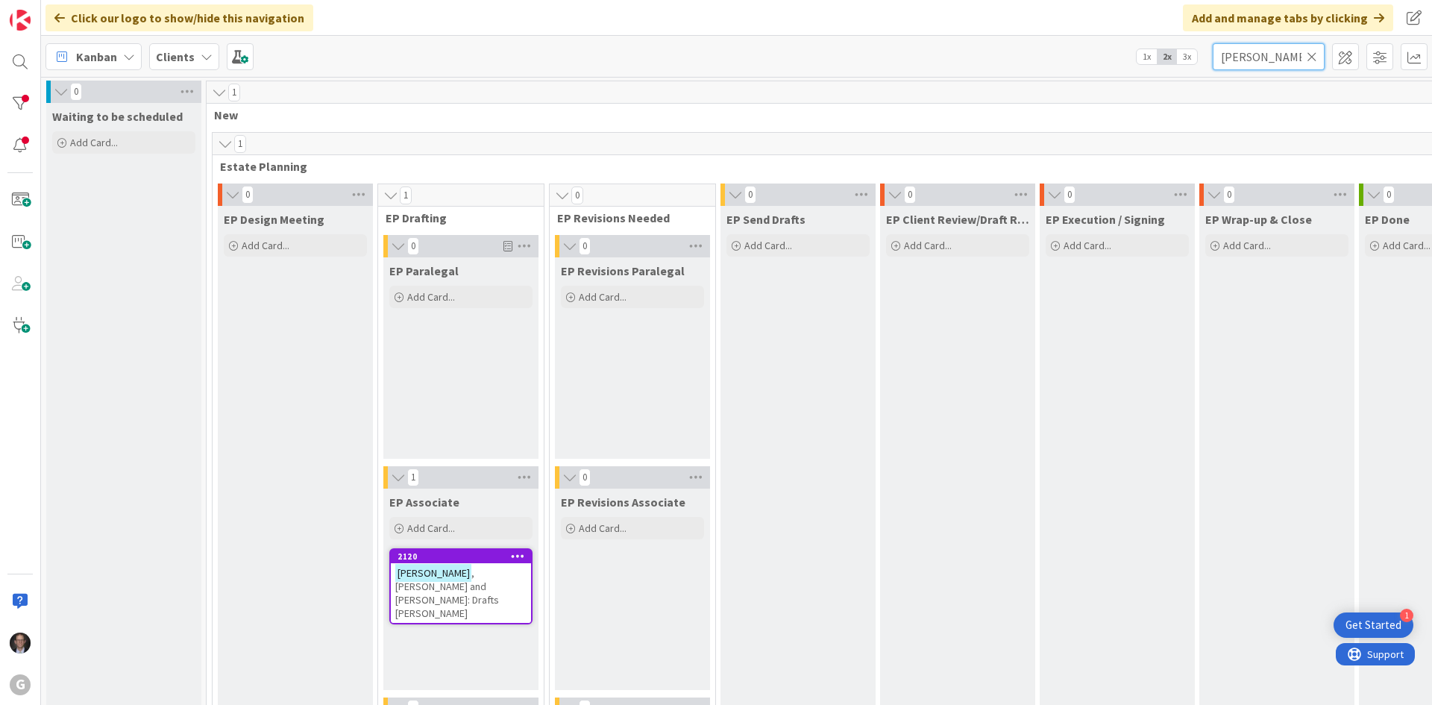
type input "[PERSON_NAME]"
click at [487, 580] on span ", [PERSON_NAME] and [PERSON_NAME]: Drafts [PERSON_NAME]" at bounding box center [447, 593] width 104 height 54
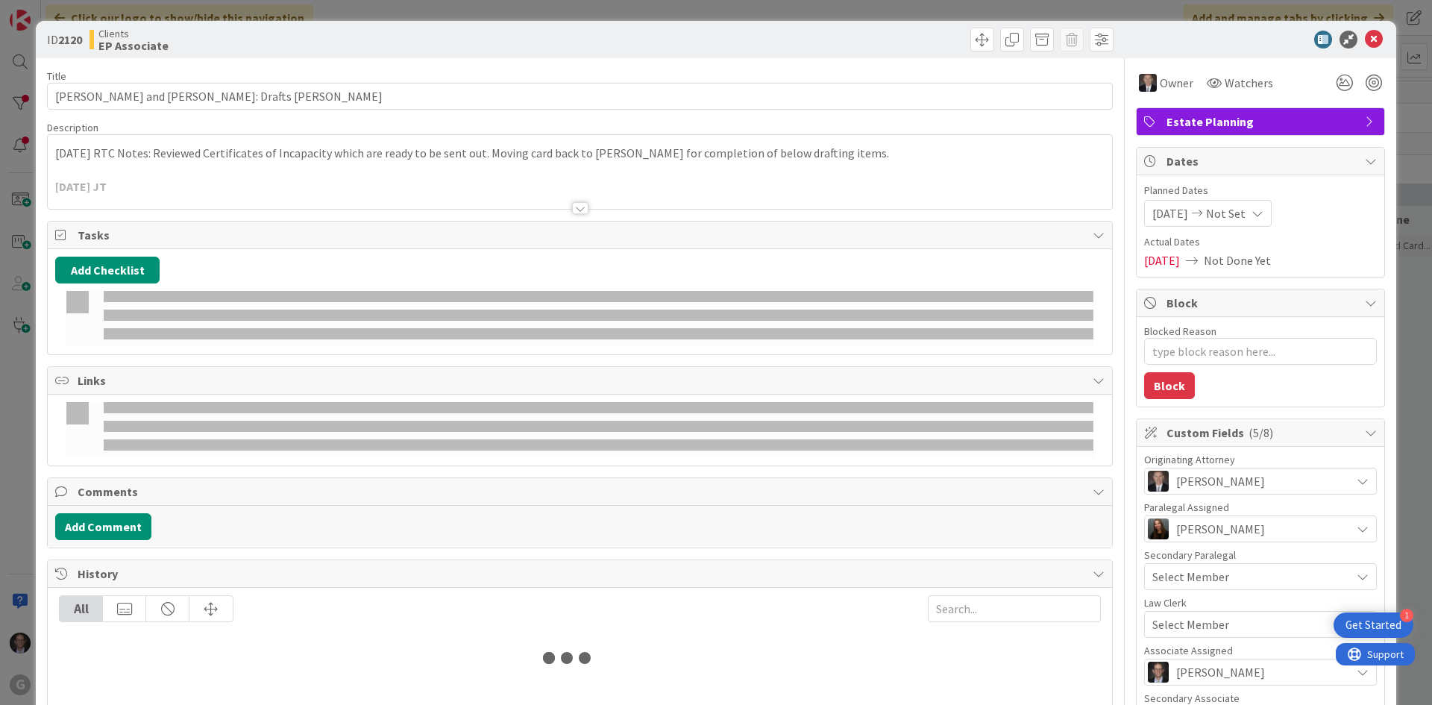
click at [445, 588] on div "All" at bounding box center [580, 652] width 1064 height 128
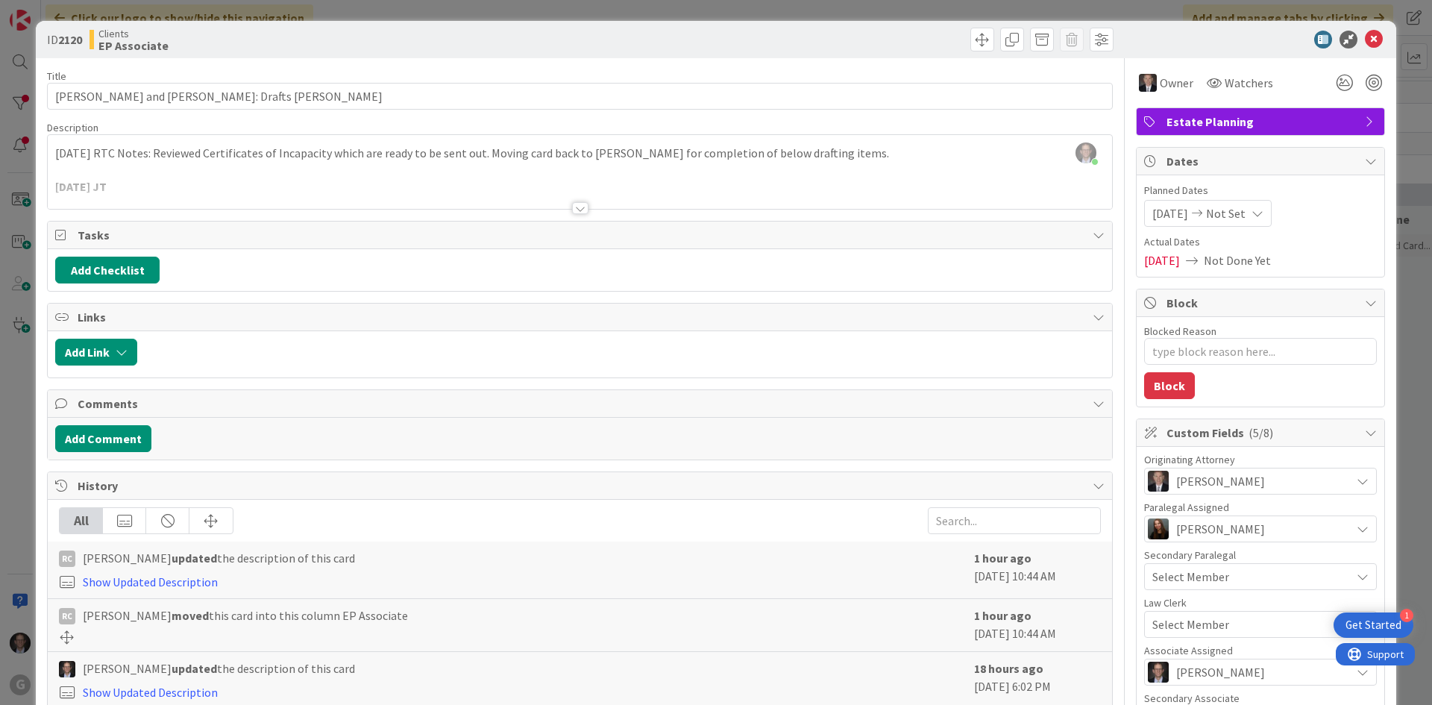
click at [69, 167] on div "[PERSON_NAME] just joined [DATE] RTC Notes: Reviewed Certificates of Incapacity…" at bounding box center [580, 172] width 1064 height 74
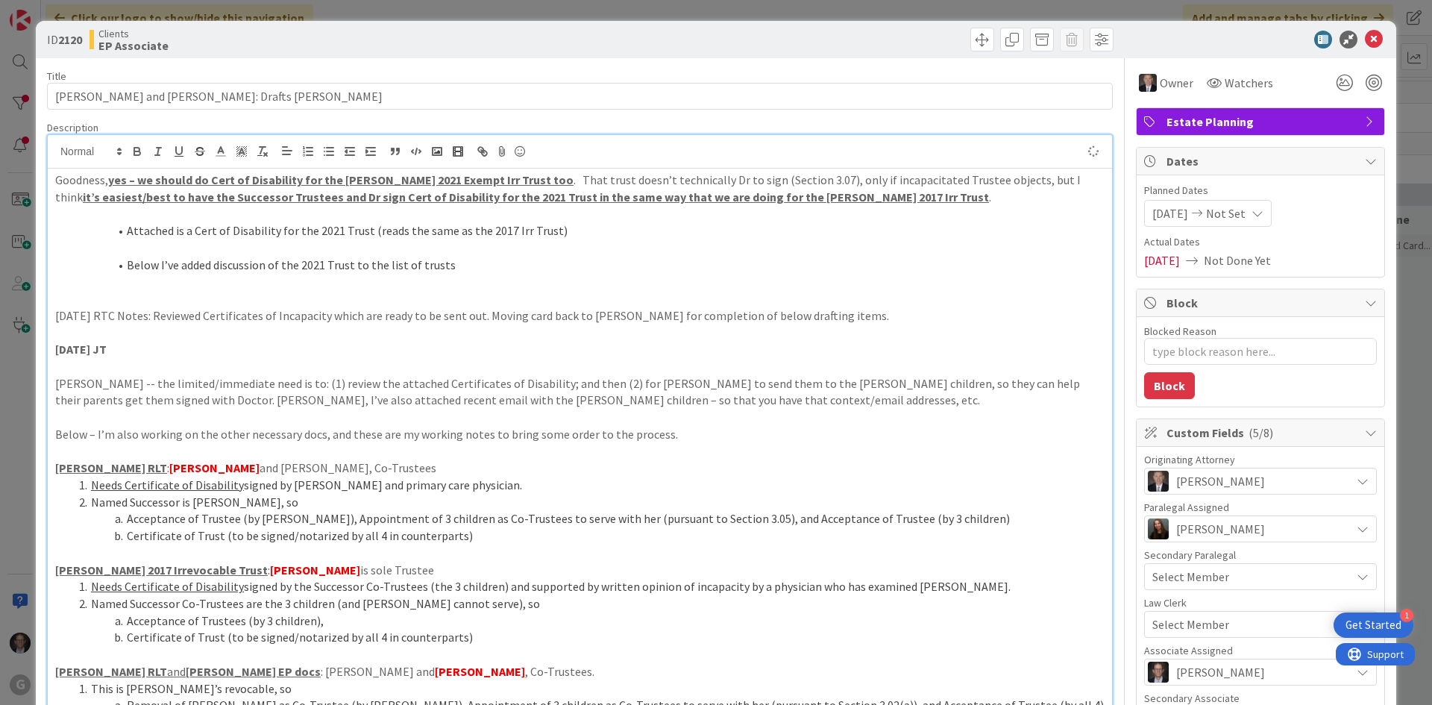
click at [60, 178] on p "Goodness, yes – we should do Cert of Disability for the [PERSON_NAME] 2021 Exem…" at bounding box center [580, 189] width 1050 height 34
type textarea "x"
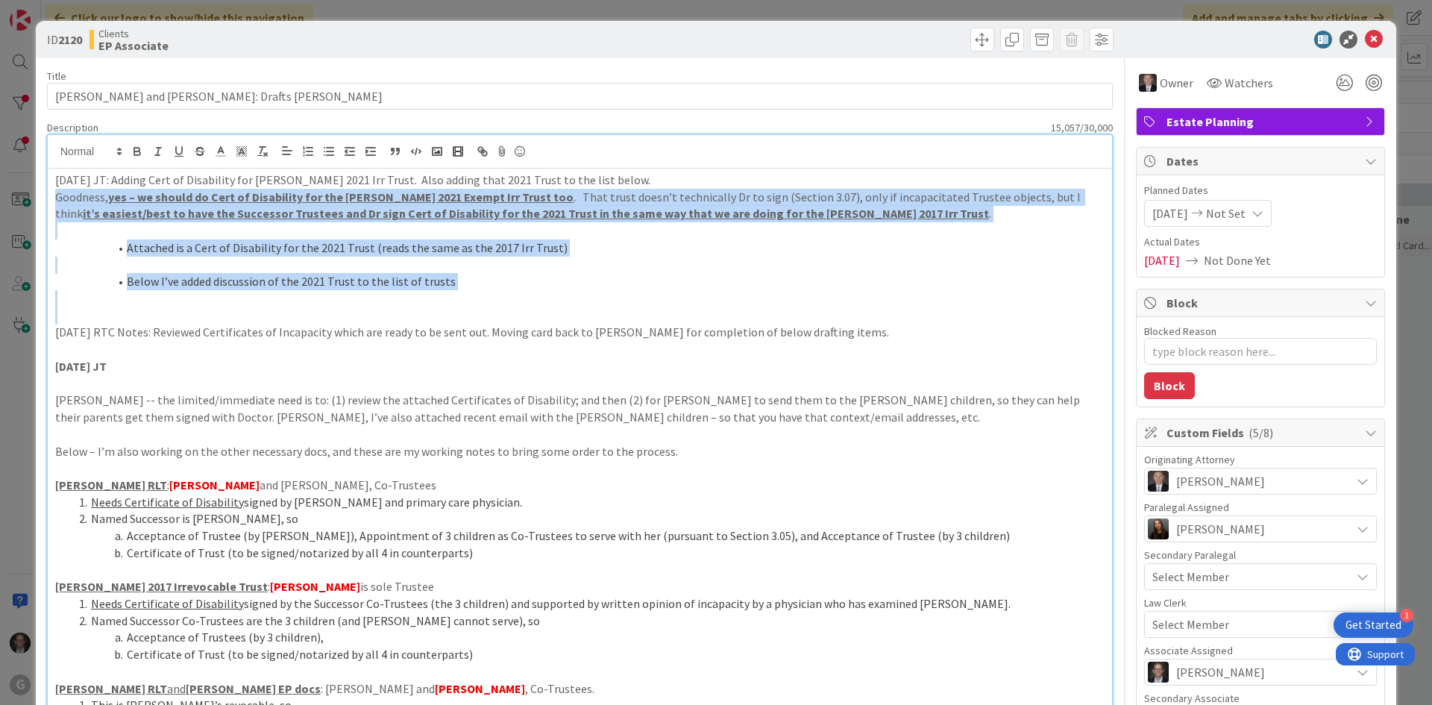
drag, startPoint x: 54, startPoint y: 194, endPoint x: 688, endPoint y: 319, distance: 645.6
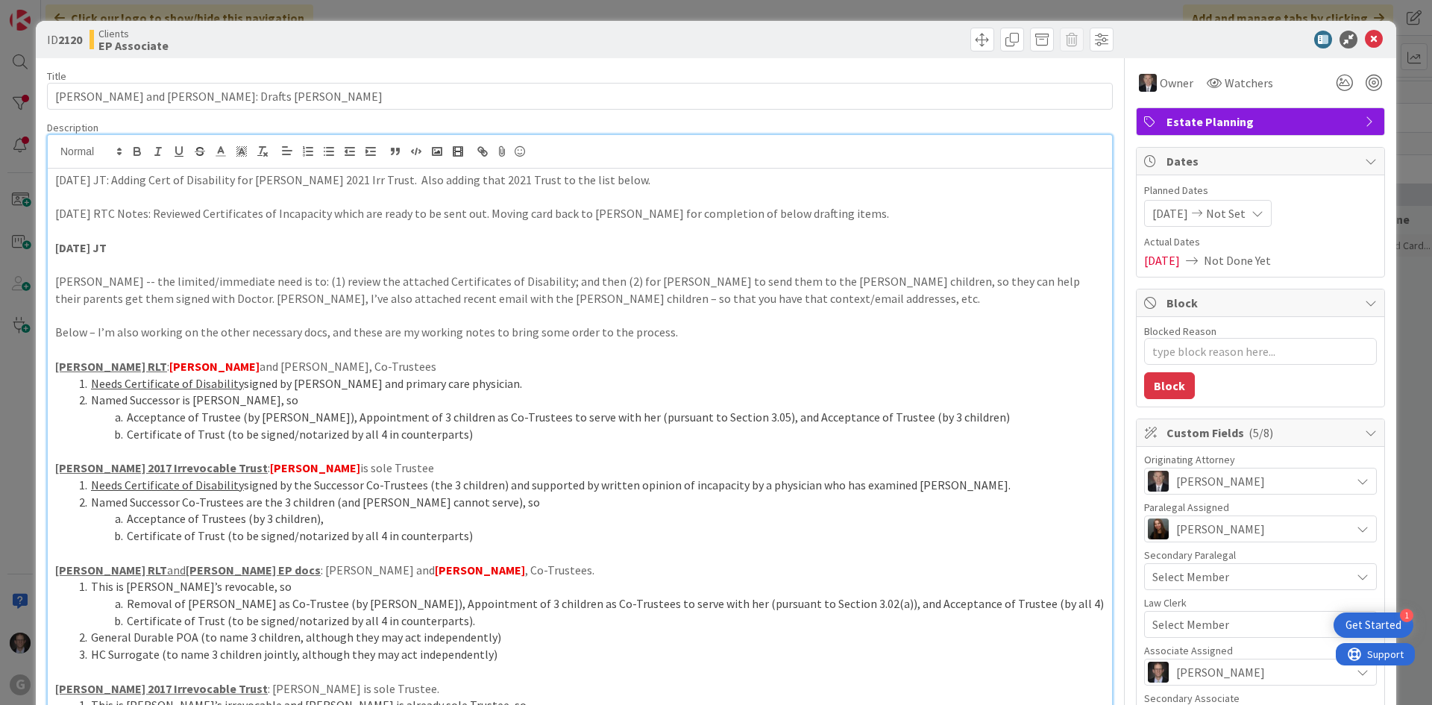
click at [333, 415] on li "Acceptance of Trustee (by [PERSON_NAME]), Appointment of 3 children as Co-Trust…" at bounding box center [589, 417] width 1032 height 17
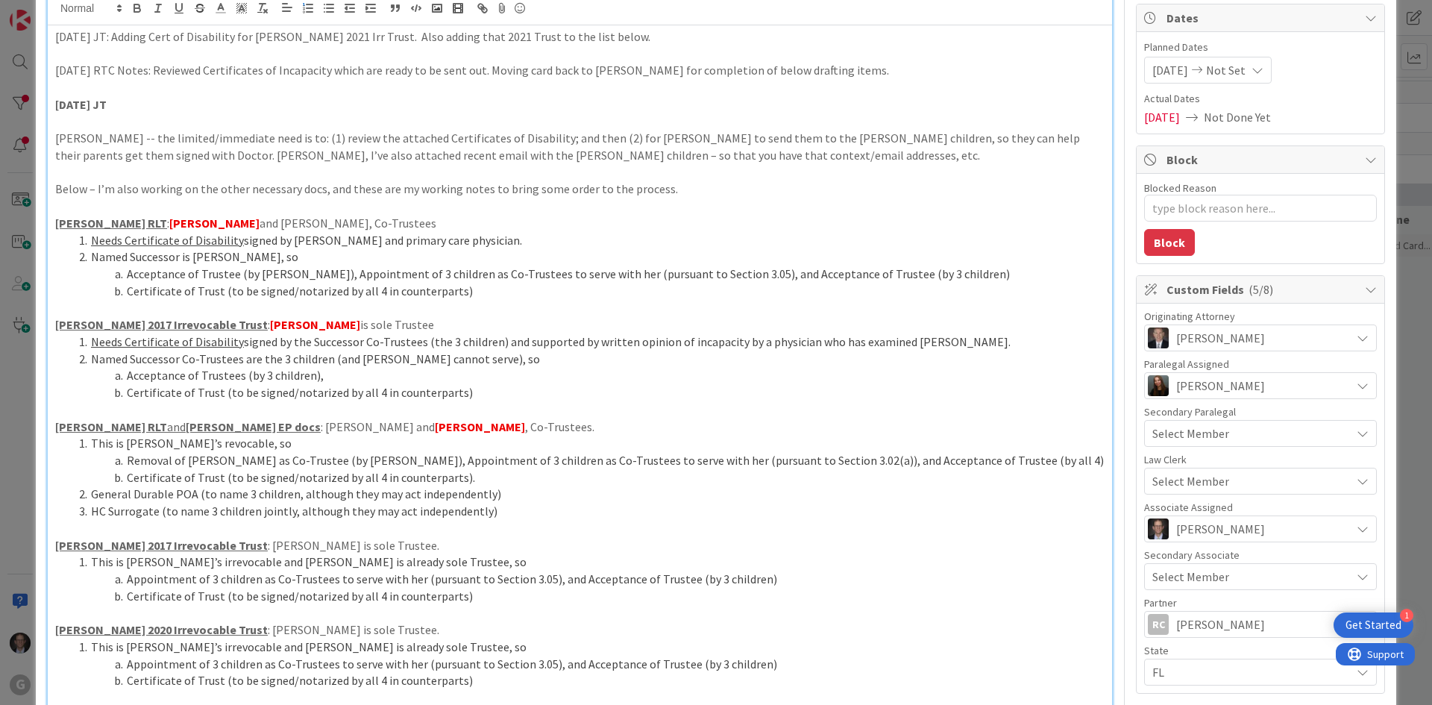
scroll to position [224, 0]
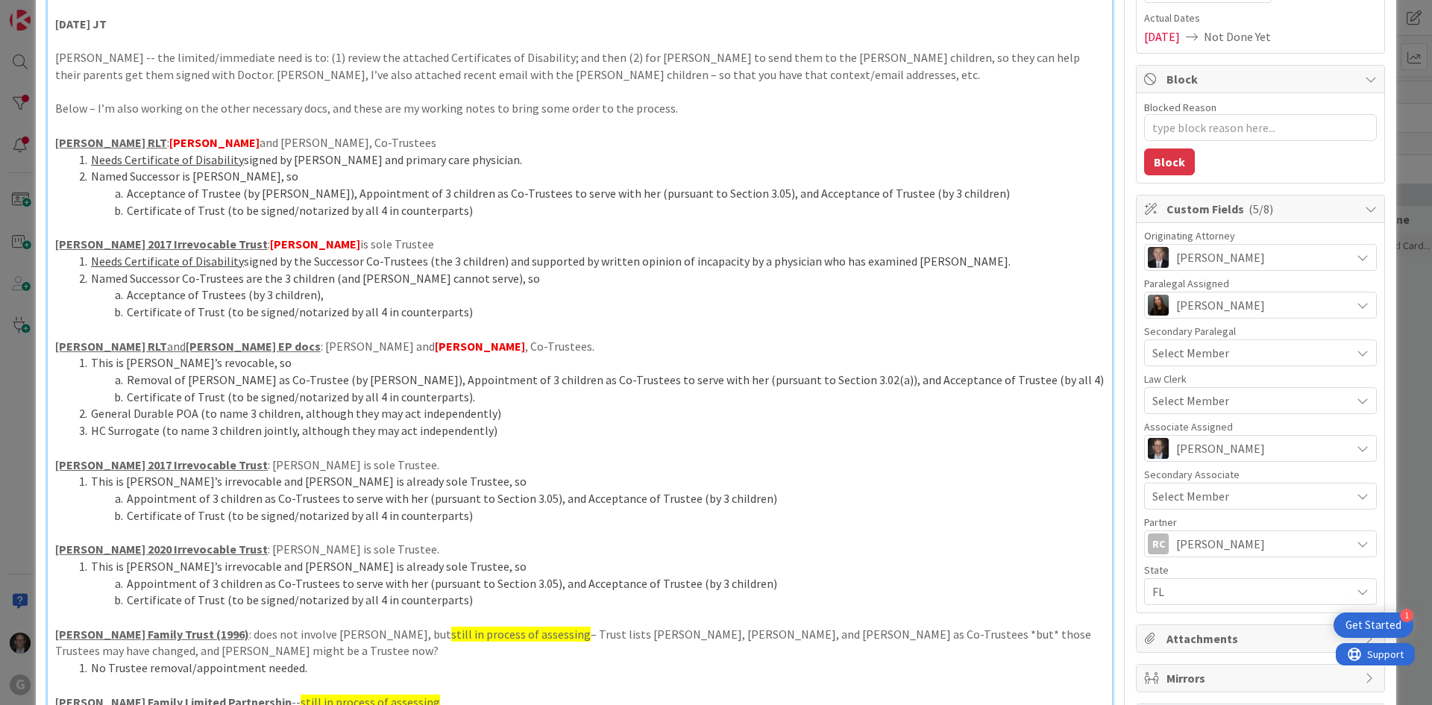
click at [94, 333] on p at bounding box center [580, 329] width 1050 height 17
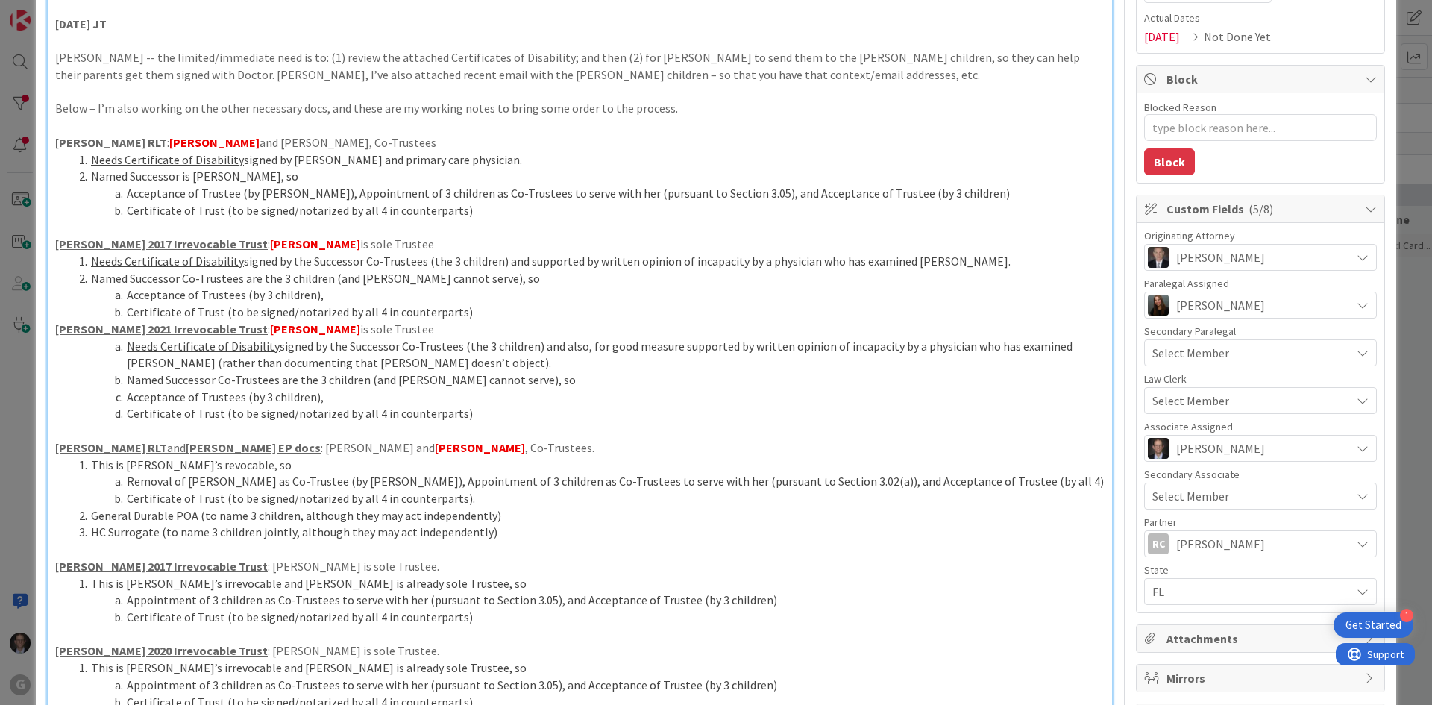
click at [127, 343] on u "Needs Certificate of Disability" at bounding box center [203, 346] width 153 height 15
click at [471, 308] on li "Certificate of Trust (to be signed/notarized by all 4 in counterparts)" at bounding box center [589, 312] width 1032 height 17
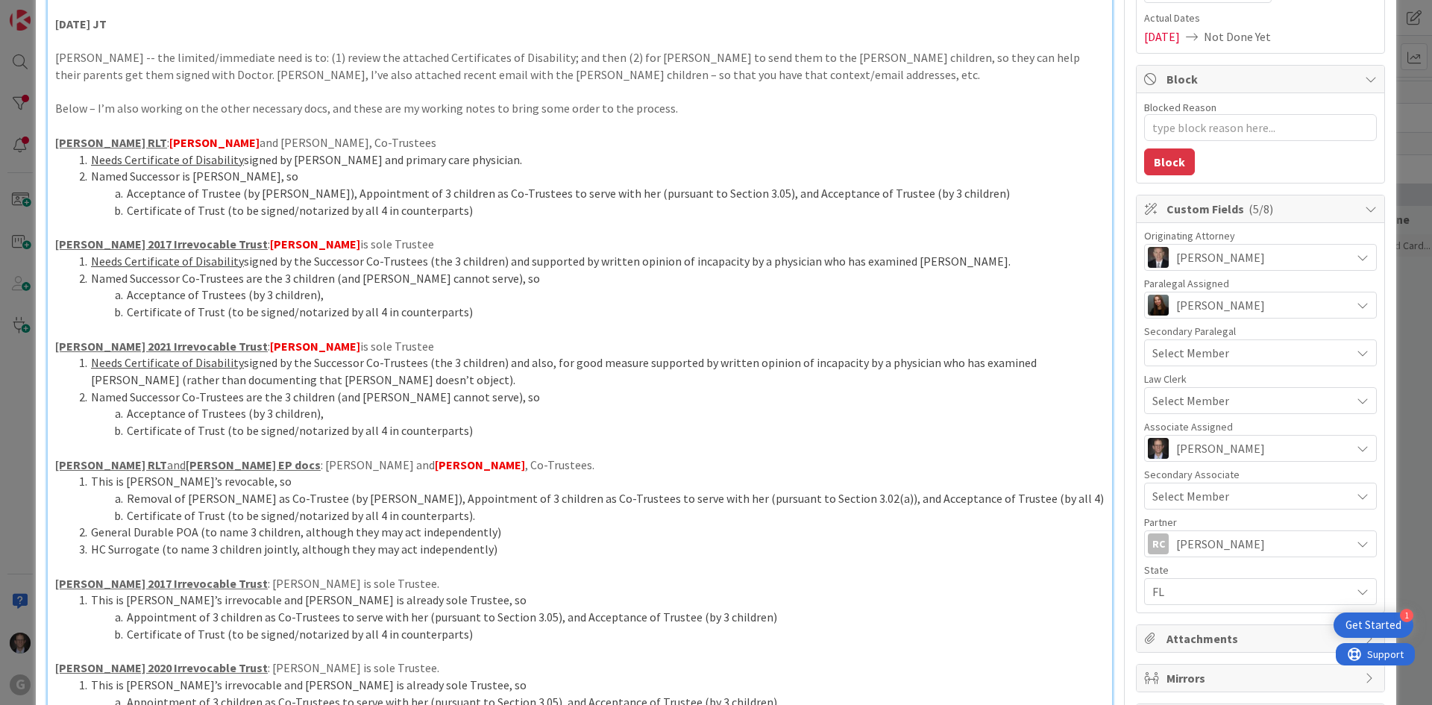
type textarea "x"
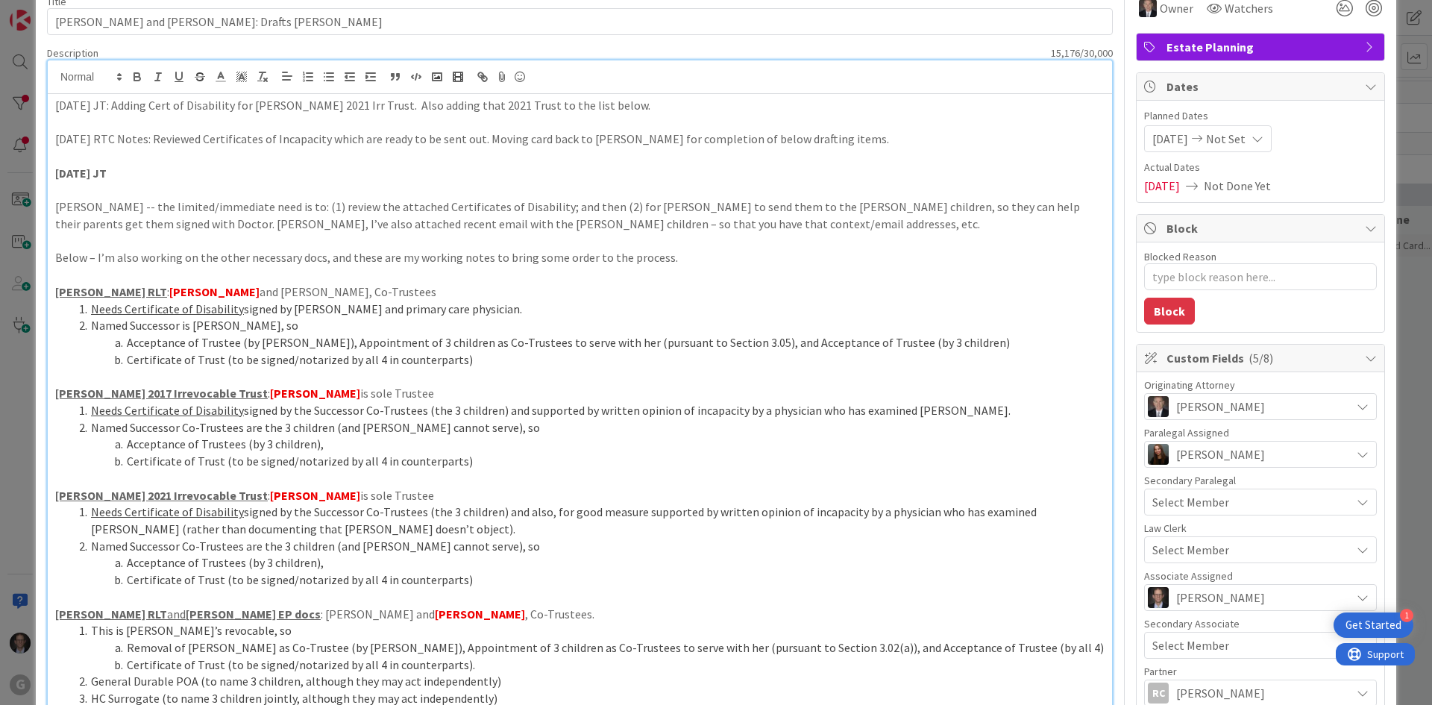
scroll to position [0, 0]
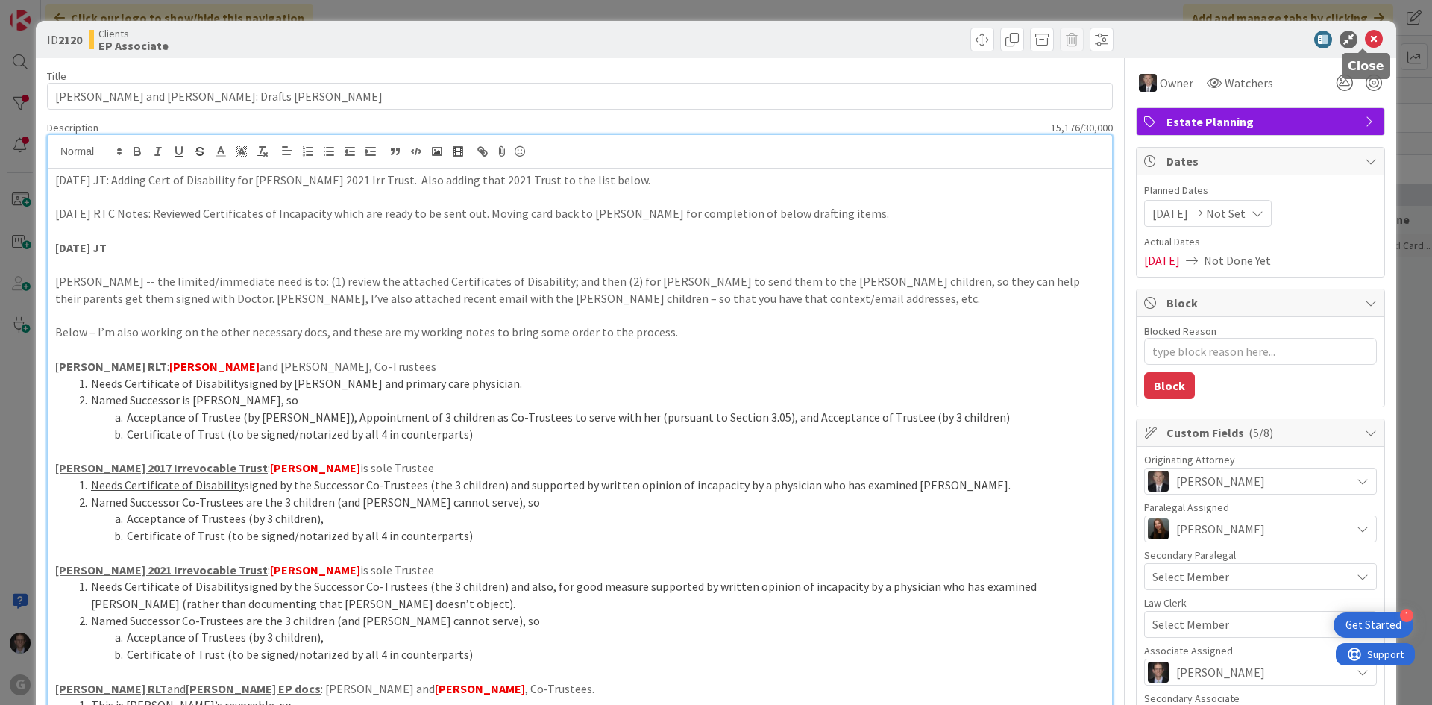
click at [1366, 37] on icon at bounding box center [1374, 40] width 18 height 18
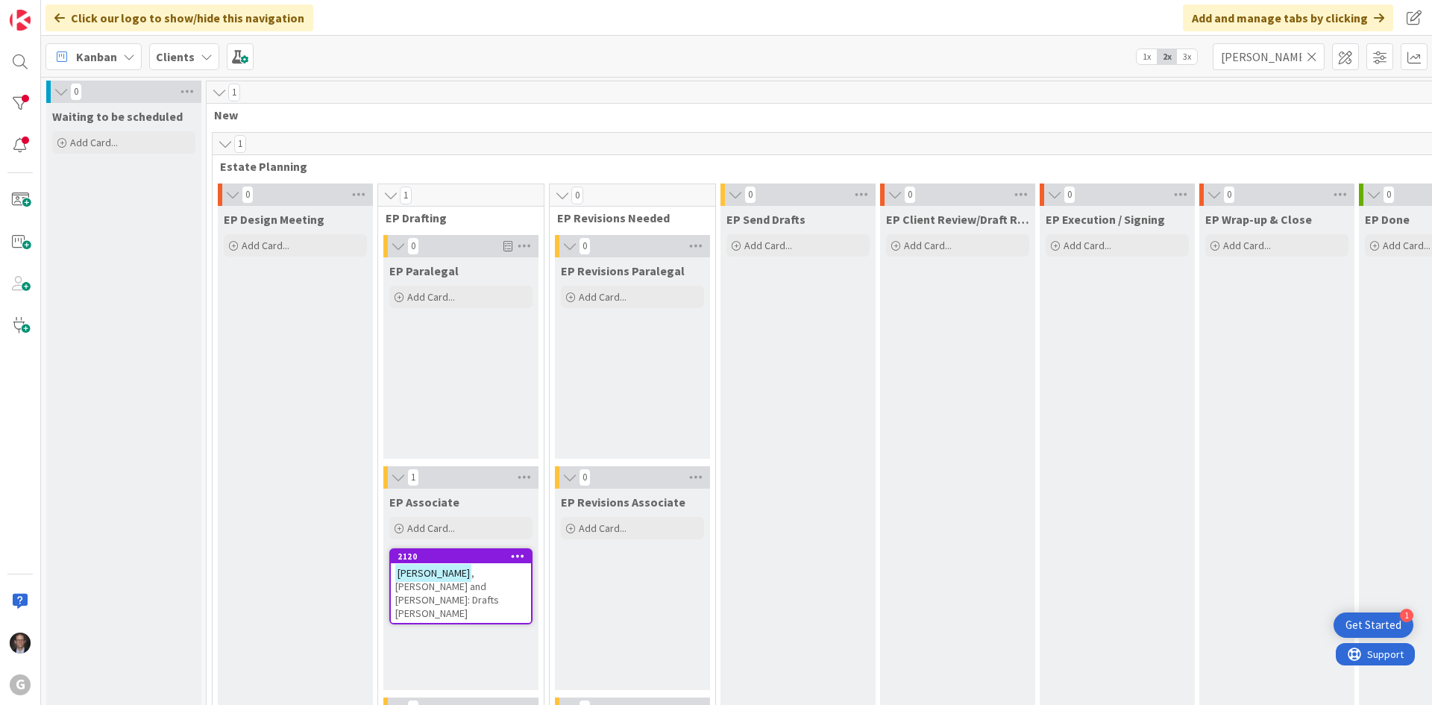
click at [1311, 54] on icon at bounding box center [1312, 56] width 10 height 13
click at [1292, 57] on input "text" at bounding box center [1269, 56] width 112 height 27
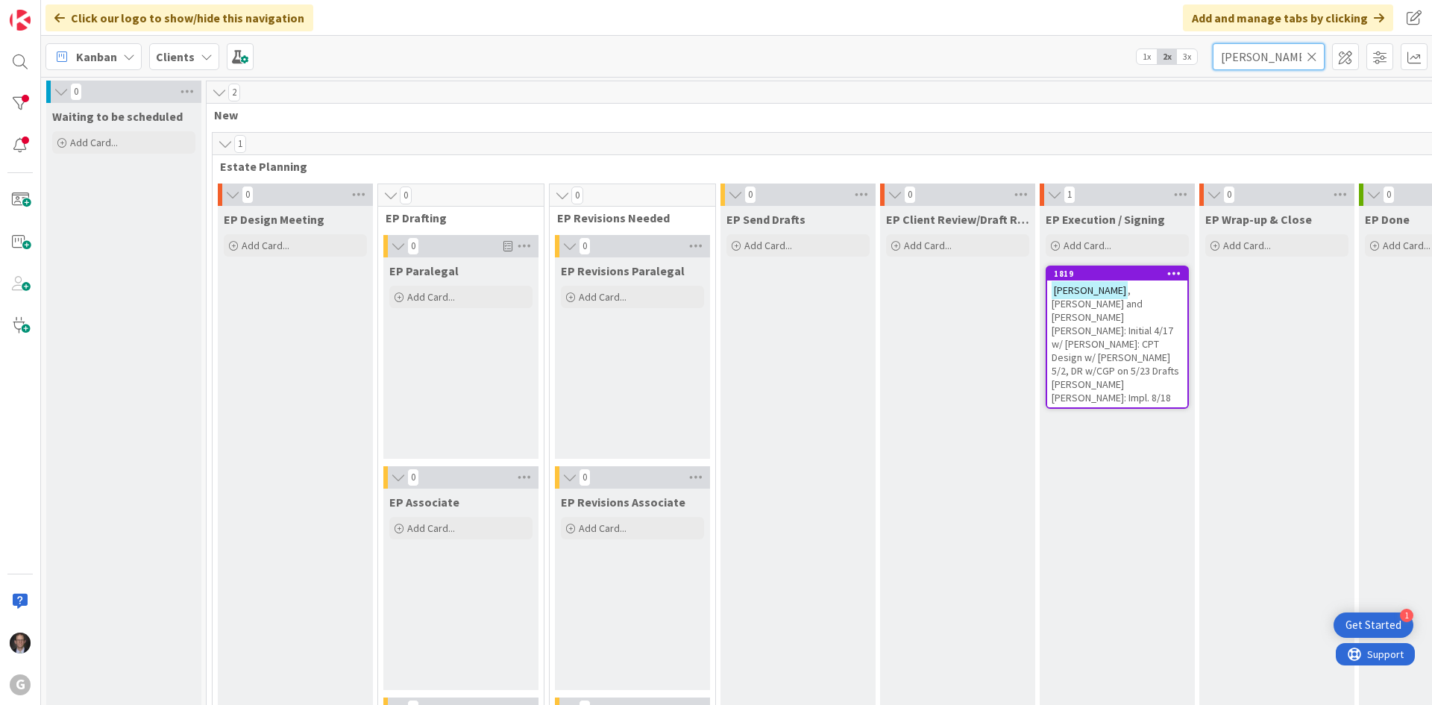
type input "[PERSON_NAME]"
click at [1115, 333] on span ", [PERSON_NAME] and [PERSON_NAME] [PERSON_NAME]: Initial 4/17 w/ [PERSON_NAME]:…" at bounding box center [1116, 343] width 128 height 121
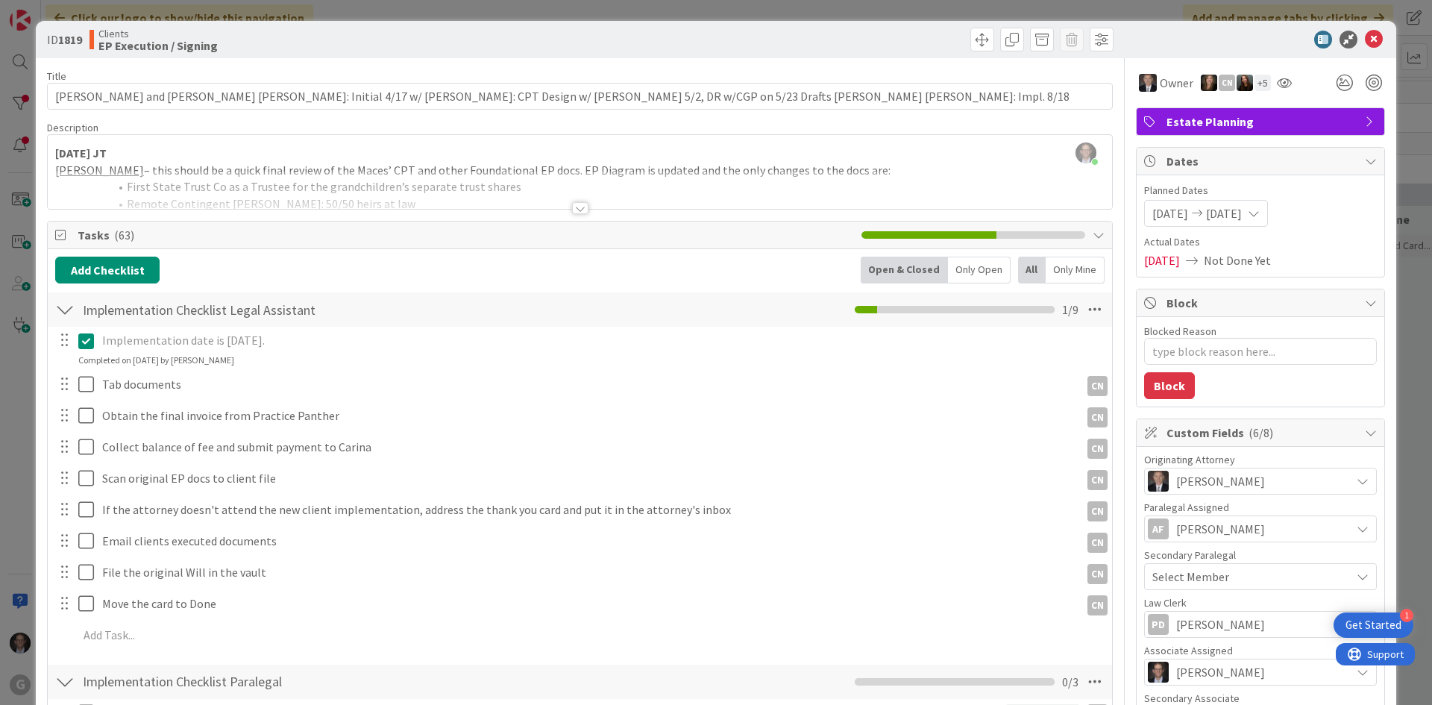
click at [577, 207] on div at bounding box center [580, 208] width 16 height 12
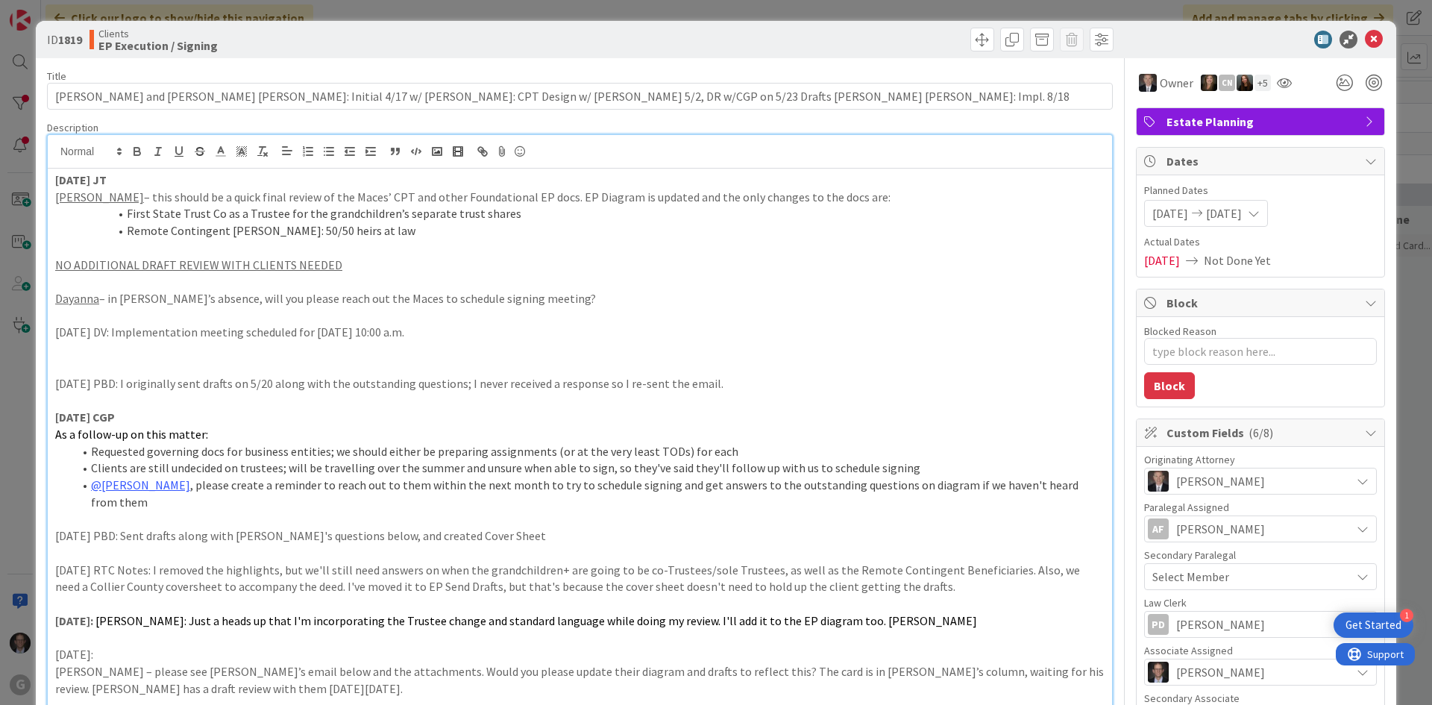
type textarea "x"
click at [1365, 40] on icon at bounding box center [1374, 40] width 18 height 18
